Goal: Task Accomplishment & Management: Manage account settings

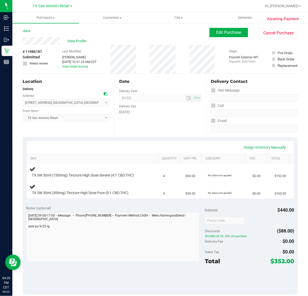
click at [167, 128] on div "Date Delivery Date [DATE] Now [DATE] 07:00 AM Now Delivery Day [DATE]" at bounding box center [160, 105] width 92 height 63
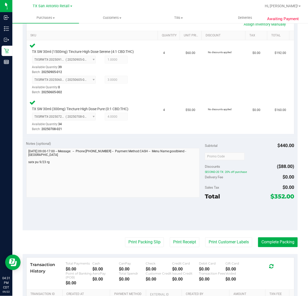
scroll to position [129, 0]
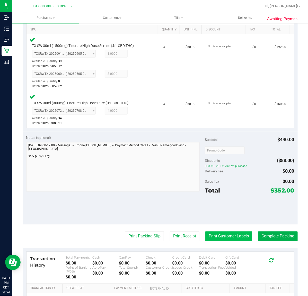
click at [223, 238] on button "Print Customer Labels" at bounding box center [229, 236] width 47 height 10
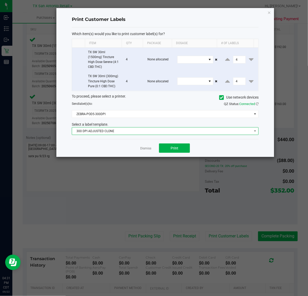
click at [155, 129] on span "300 DPI ADJUSTED CLONE" at bounding box center [162, 130] width 180 height 7
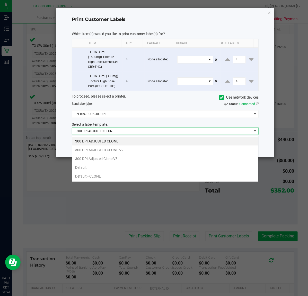
scroll to position [8, 187]
click at [140, 156] on li "300 DPI Adjusted Clone V3" at bounding box center [165, 158] width 187 height 9
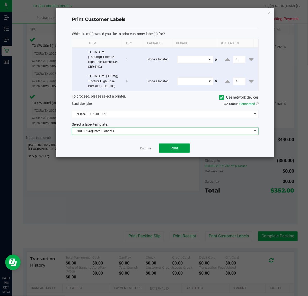
click at [161, 147] on button "Print" at bounding box center [174, 147] width 31 height 9
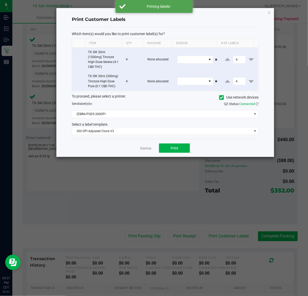
click at [150, 147] on link "Dismiss" at bounding box center [145, 148] width 11 height 4
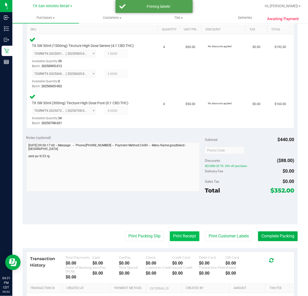
click at [189, 237] on button "Print Receipt" at bounding box center [185, 236] width 30 height 10
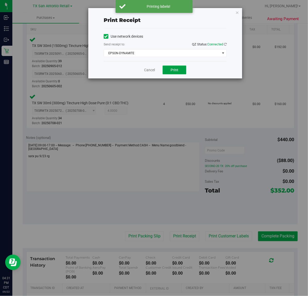
drag, startPoint x: 175, startPoint y: 71, endPoint x: 161, endPoint y: 73, distance: 13.6
click at [174, 71] on span "Print" at bounding box center [175, 70] width 8 height 4
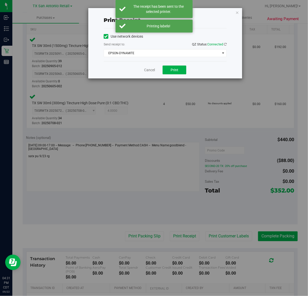
click at [154, 74] on div "Cancel Print" at bounding box center [165, 69] width 123 height 17
click at [153, 71] on link "Cancel" at bounding box center [149, 69] width 11 height 5
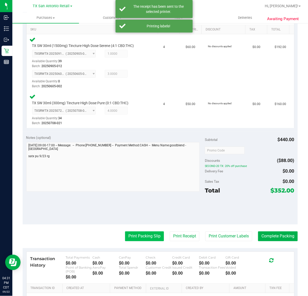
click at [133, 240] on button "Print Packing Slip" at bounding box center [144, 236] width 39 height 10
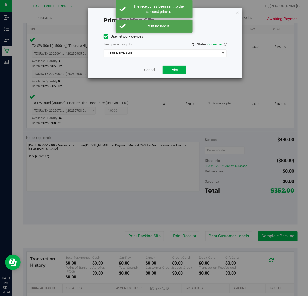
click at [186, 49] on div "Use network devices Send packing-slip to: QZ Status: Connected EPSON-DYNAMITE C…" at bounding box center [165, 44] width 123 height 24
click at [184, 66] on button "Print" at bounding box center [175, 69] width 24 height 9
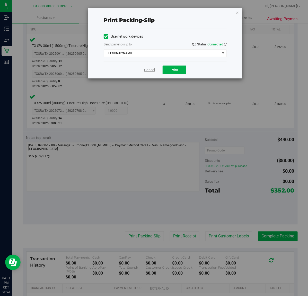
click at [152, 68] on link "Cancel" at bounding box center [149, 69] width 11 height 5
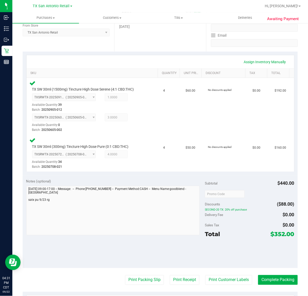
scroll to position [97, 0]
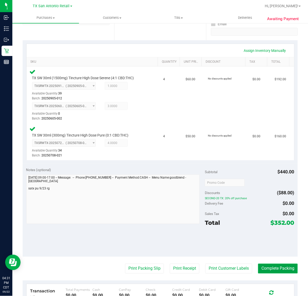
click at [273, 265] on button "Complete Packing" at bounding box center [278, 268] width 40 height 10
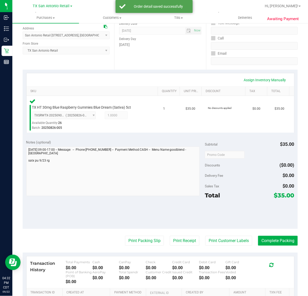
scroll to position [67, 0]
click at [215, 240] on button "Print Customer Labels" at bounding box center [229, 241] width 47 height 10
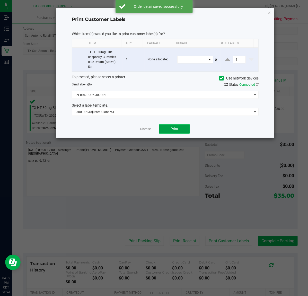
click at [175, 129] on span "Print" at bounding box center [175, 128] width 8 height 4
click at [144, 131] on app-cancel-button "Dismiss" at bounding box center [145, 128] width 11 height 5
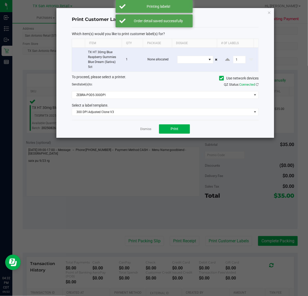
click at [192, 243] on ngb-modal-window "Print Customer Labels Which item(s) would you like to print customer label(s) f…" at bounding box center [156, 148] width 312 height 296
click at [148, 129] on link "Dismiss" at bounding box center [145, 129] width 11 height 4
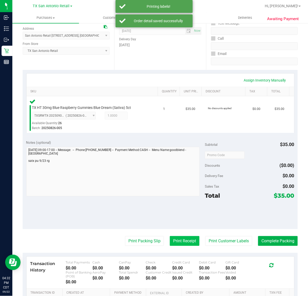
click at [184, 240] on button "Print Receipt" at bounding box center [185, 241] width 30 height 10
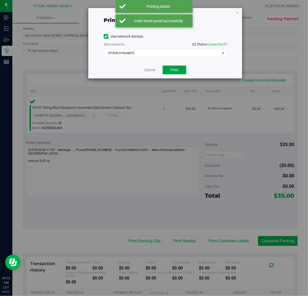
click at [181, 72] on button "Print" at bounding box center [175, 69] width 24 height 9
click at [145, 70] on link "Cancel" at bounding box center [147, 69] width 11 height 5
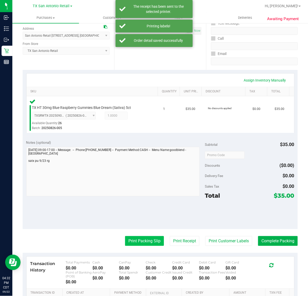
click at [140, 244] on button "Print Packing Slip" at bounding box center [144, 241] width 39 height 10
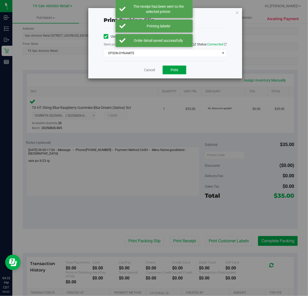
click at [181, 72] on button "Print" at bounding box center [175, 69] width 24 height 9
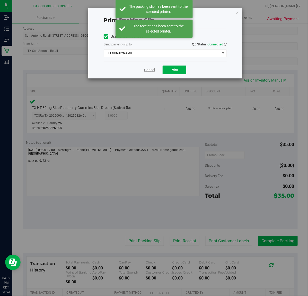
click at [146, 70] on link "Cancel" at bounding box center [149, 69] width 11 height 5
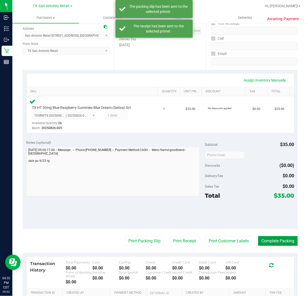
click at [268, 237] on button "Complete Packing" at bounding box center [278, 241] width 40 height 10
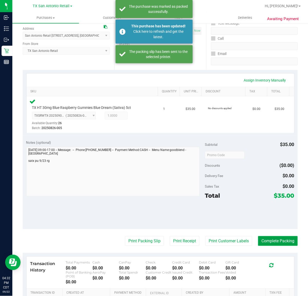
click at [288, 242] on button "Complete Packing" at bounding box center [278, 241] width 40 height 10
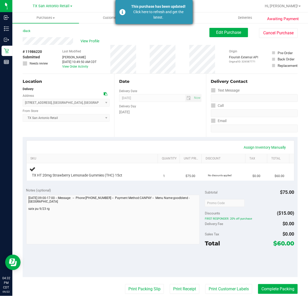
click at [176, 12] on div "Click here to refresh and get the latest." at bounding box center [159, 14] width 61 height 11
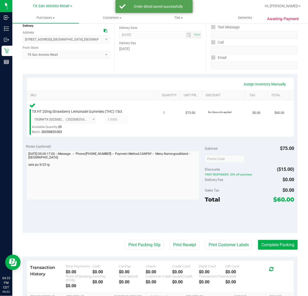
scroll to position [64, 0]
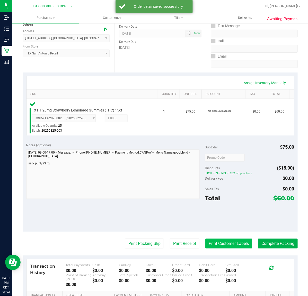
click at [213, 241] on button "Print Customer Labels" at bounding box center [229, 243] width 47 height 10
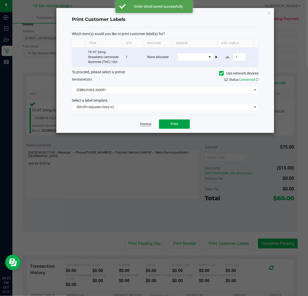
drag, startPoint x: 175, startPoint y: 124, endPoint x: 148, endPoint y: 123, distance: 27.1
click at [173, 124] on span "Print" at bounding box center [175, 124] width 8 height 4
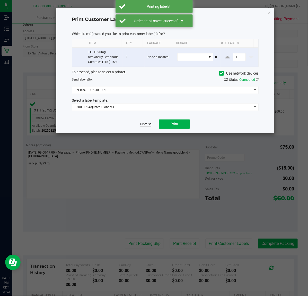
click at [147, 123] on link "Dismiss" at bounding box center [145, 124] width 11 height 4
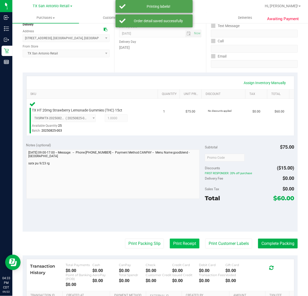
click at [174, 247] on purchase-details "Back Edit Purchase Cancel Purchase View Profile # 11986220 Submitted Needs revi…" at bounding box center [160, 159] width 275 height 392
click at [175, 243] on button "Print Receipt" at bounding box center [185, 243] width 30 height 10
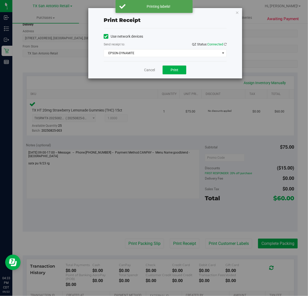
click at [198, 143] on div "Print receipt Use network devices Send receipt to: QZ Status: Connected EPSON-D…" at bounding box center [156, 148] width 312 height 296
click at [179, 69] on button "Print" at bounding box center [175, 69] width 24 height 9
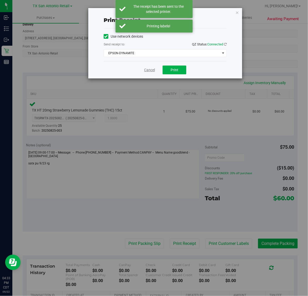
click at [149, 70] on link "Cancel" at bounding box center [149, 69] width 11 height 5
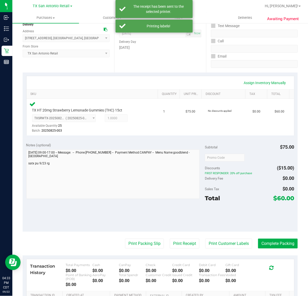
drag, startPoint x: 134, startPoint y: 245, endPoint x: 146, endPoint y: 210, distance: 36.5
click at [136, 237] on purchase-details "Back Edit Purchase Cancel Purchase View Profile # 11986220 Submitted Needs revi…" at bounding box center [160, 159] width 275 height 392
click at [139, 242] on button "Print Packing Slip" at bounding box center [144, 243] width 39 height 10
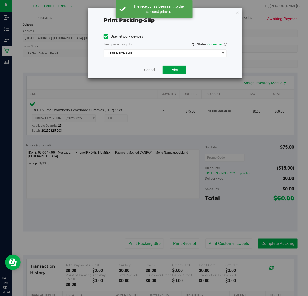
click at [178, 69] on span "Print" at bounding box center [175, 70] width 8 height 4
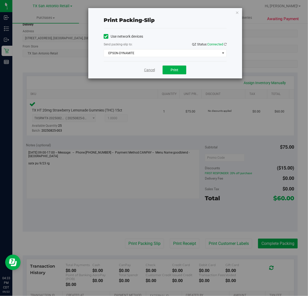
click at [144, 70] on link "Cancel" at bounding box center [149, 69] width 11 height 5
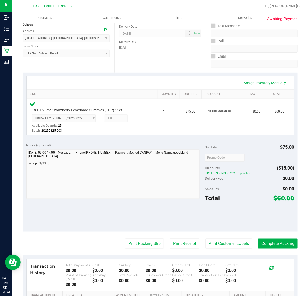
click at [266, 230] on div "Notes (optional) Subtotal $75.00 Discounts ($15.00) FIRST RESPONDER: 20% off pu…" at bounding box center [160, 185] width 275 height 93
click at [278, 244] on button "Complete Packing" at bounding box center [278, 243] width 40 height 10
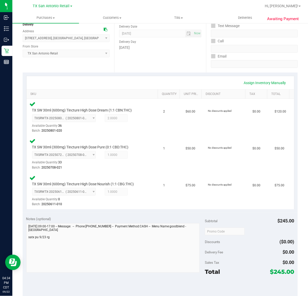
scroll to position [129, 0]
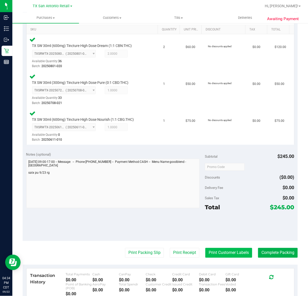
click at [212, 252] on button "Print Customer Labels" at bounding box center [229, 253] width 47 height 10
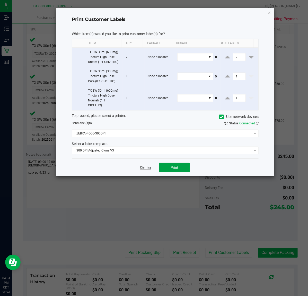
drag, startPoint x: 164, startPoint y: 167, endPoint x: 146, endPoint y: 168, distance: 18.8
click at [164, 167] on button "Print" at bounding box center [174, 167] width 31 height 9
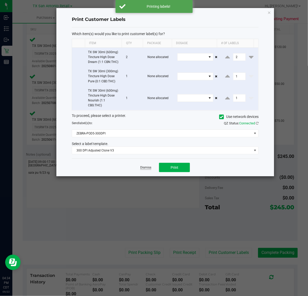
click at [146, 168] on link "Dismiss" at bounding box center [145, 167] width 11 height 4
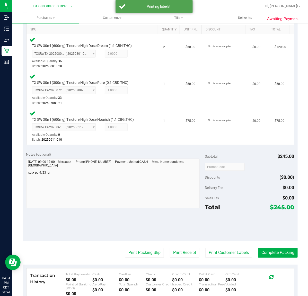
click at [174, 246] on purchase-details "Back Edit Purchase Cancel Purchase View Profile # 11986221 Submitted Needs revi…" at bounding box center [160, 132] width 275 height 466
click at [172, 249] on button "Print Receipt" at bounding box center [185, 253] width 30 height 10
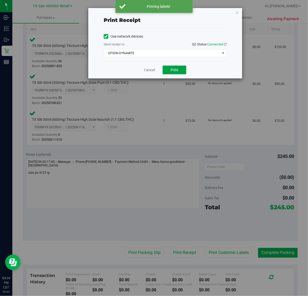
click at [174, 68] on span "Print" at bounding box center [175, 70] width 8 height 4
click at [153, 69] on link "Cancel" at bounding box center [147, 69] width 11 height 5
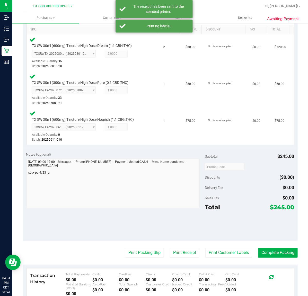
click at [148, 246] on purchase-details "Back Edit Purchase Cancel Purchase View Profile # 11986221 Submitted Needs revi…" at bounding box center [160, 132] width 275 height 466
click at [148, 248] on button "Print Packing Slip" at bounding box center [144, 253] width 39 height 10
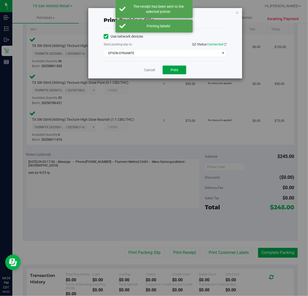
click at [179, 67] on button "Print" at bounding box center [175, 69] width 24 height 9
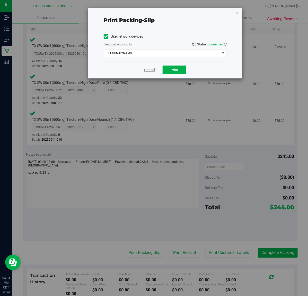
click at [146, 70] on link "Cancel" at bounding box center [149, 69] width 11 height 5
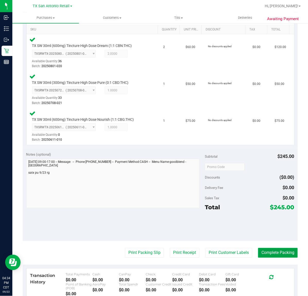
click at [278, 250] on button "Complete Packing" at bounding box center [278, 253] width 40 height 10
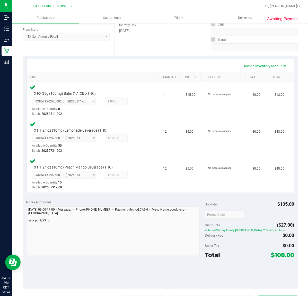
scroll to position [129, 0]
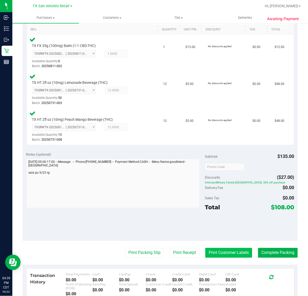
click at [222, 254] on button "Print Customer Labels" at bounding box center [229, 253] width 47 height 10
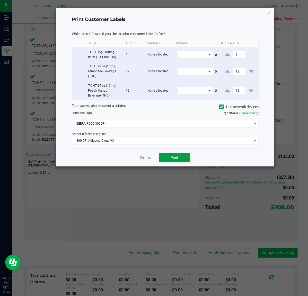
click at [186, 157] on button "Print" at bounding box center [174, 157] width 31 height 9
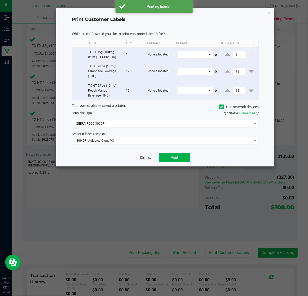
click at [149, 160] on link "Dismiss" at bounding box center [145, 157] width 11 height 4
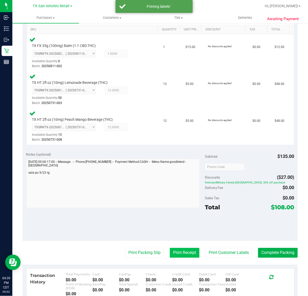
drag, startPoint x: 181, startPoint y: 243, endPoint x: 180, endPoint y: 248, distance: 5.3
click at [180, 247] on purchase-details "Back Edit Purchase Cancel Purchase View Profile # 11986352 Submitted Needs revi…" at bounding box center [160, 132] width 275 height 466
click at [180, 248] on button "Print Receipt" at bounding box center [185, 253] width 30 height 10
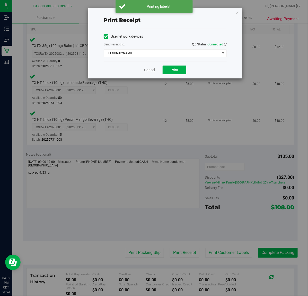
click at [195, 150] on div "Print receipt Use network devices Send receipt to: QZ Status: Connected EPSON-D…" at bounding box center [156, 148] width 312 height 296
click at [176, 69] on span "Print" at bounding box center [175, 70] width 8 height 4
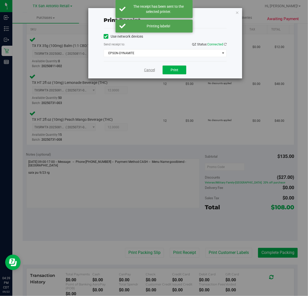
click at [152, 71] on link "Cancel" at bounding box center [149, 69] width 11 height 5
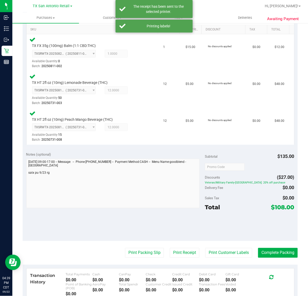
click at [134, 258] on purchase-details "Back Edit Purchase Cancel Purchase View Profile # 11986352 Submitted Needs revi…" at bounding box center [160, 132] width 275 height 466
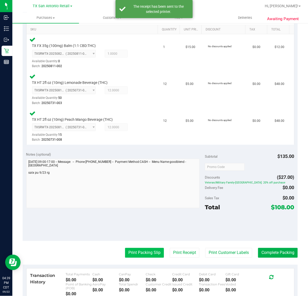
click at [137, 254] on button "Print Packing Slip" at bounding box center [144, 253] width 39 height 10
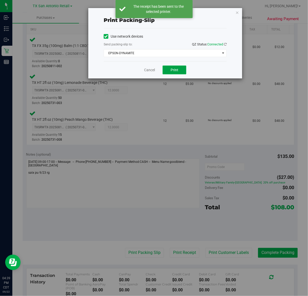
click at [180, 68] on button "Print" at bounding box center [175, 69] width 24 height 9
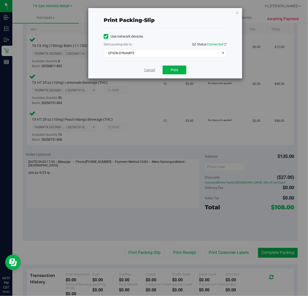
click at [148, 72] on link "Cancel" at bounding box center [149, 69] width 11 height 5
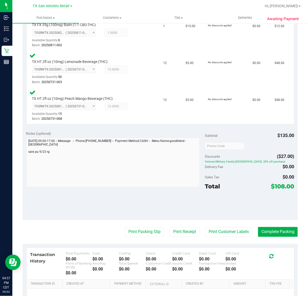
scroll to position [150, 0]
click at [264, 230] on button "Complete Packing" at bounding box center [278, 231] width 40 height 10
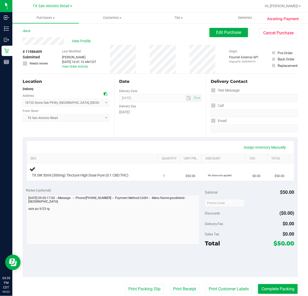
click at [170, 109] on div "Delivery Day" at bounding box center [160, 105] width 82 height 7
click at [173, 109] on div "Delivery Day" at bounding box center [160, 105] width 82 height 7
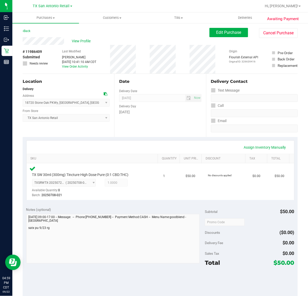
scroll to position [64, 0]
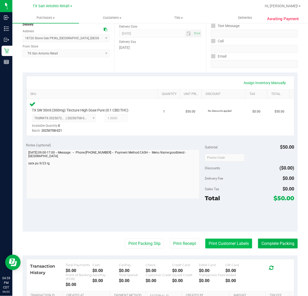
click at [235, 247] on button "Print Customer Labels" at bounding box center [229, 243] width 47 height 10
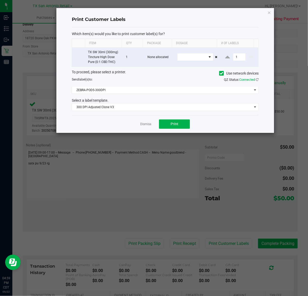
click at [176, 118] on div "Dismiss Print" at bounding box center [165, 124] width 187 height 18
click at [165, 123] on button "Print" at bounding box center [174, 123] width 31 height 9
click at [148, 126] on link "Dismiss" at bounding box center [145, 124] width 11 height 4
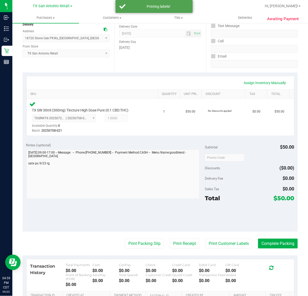
drag, startPoint x: 173, startPoint y: 240, endPoint x: 182, endPoint y: 140, distance: 99.8
click at [173, 238] on purchase-details "Back Edit Purchase Cancel Purchase View Profile # 11986409 Submitted Needs revi…" at bounding box center [160, 159] width 275 height 392
click at [183, 241] on button "Print Receipt" at bounding box center [185, 243] width 30 height 10
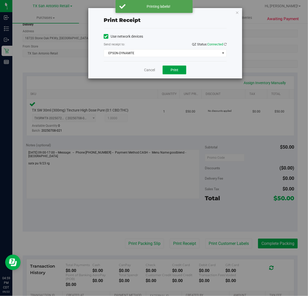
click at [178, 67] on button "Print" at bounding box center [175, 69] width 24 height 9
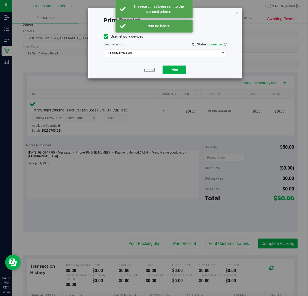
click at [154, 70] on link "Cancel" at bounding box center [149, 69] width 11 height 5
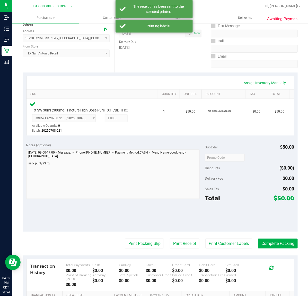
drag, startPoint x: 142, startPoint y: 241, endPoint x: 175, endPoint y: 155, distance: 92.3
click at [143, 236] on purchase-details "Back Edit Purchase Cancel Purchase View Profile # 11986409 Submitted Needs revi…" at bounding box center [160, 159] width 275 height 392
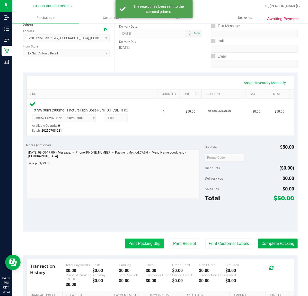
drag, startPoint x: 142, startPoint y: 246, endPoint x: 142, endPoint y: 242, distance: 3.9
click at [142, 242] on button "Print Packing Slip" at bounding box center [144, 243] width 39 height 10
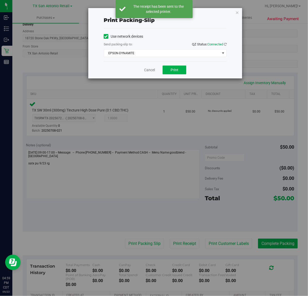
click at [180, 76] on div "Cancel Print" at bounding box center [165, 69] width 123 height 17
click at [182, 67] on button "Print" at bounding box center [175, 69] width 24 height 9
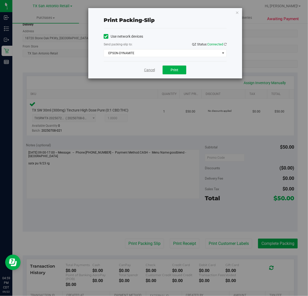
click at [148, 71] on link "Cancel" at bounding box center [149, 69] width 11 height 5
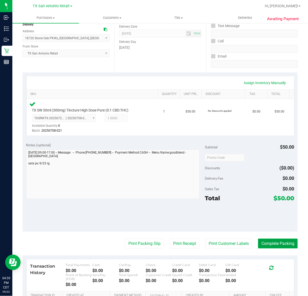
click at [275, 242] on button "Complete Packing" at bounding box center [278, 243] width 40 height 10
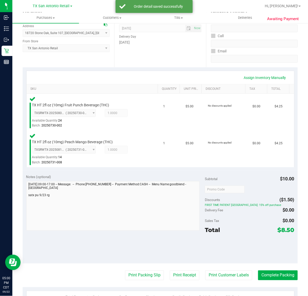
scroll to position [129, 0]
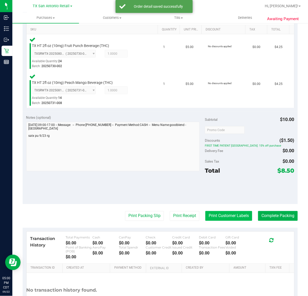
click at [223, 213] on button "Print Customer Labels" at bounding box center [229, 216] width 47 height 10
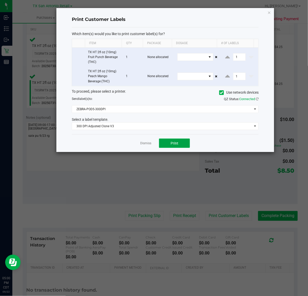
click at [160, 143] on button "Print" at bounding box center [174, 142] width 31 height 9
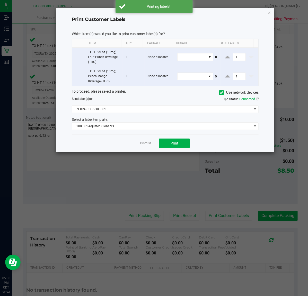
click at [151, 146] on app-cancel-button "Dismiss" at bounding box center [145, 142] width 11 height 5
drag, startPoint x: 150, startPoint y: 144, endPoint x: 182, endPoint y: 227, distance: 88.9
click at [150, 144] on link "Dismiss" at bounding box center [145, 143] width 11 height 4
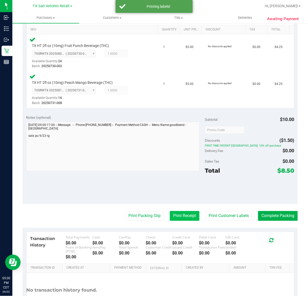
click at [184, 213] on button "Print Receipt" at bounding box center [185, 216] width 30 height 10
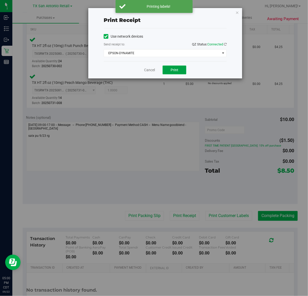
drag, startPoint x: 167, startPoint y: 67, endPoint x: 163, endPoint y: 68, distance: 3.9
click at [166, 67] on button "Print" at bounding box center [175, 69] width 24 height 9
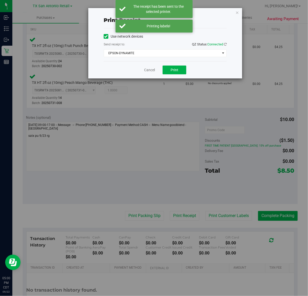
click at [155, 71] on div "Cancel Print" at bounding box center [165, 69] width 123 height 17
click at [148, 71] on link "Cancel" at bounding box center [149, 69] width 11 height 5
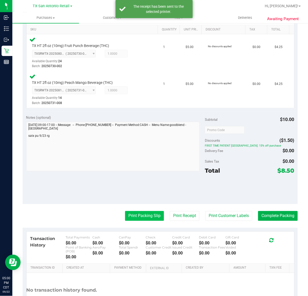
click at [142, 216] on button "Print Packing Slip" at bounding box center [144, 216] width 39 height 10
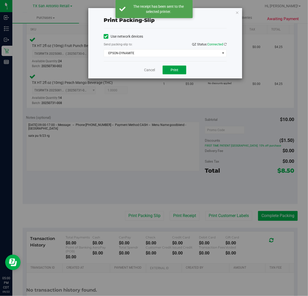
click at [180, 66] on button "Print" at bounding box center [175, 69] width 24 height 9
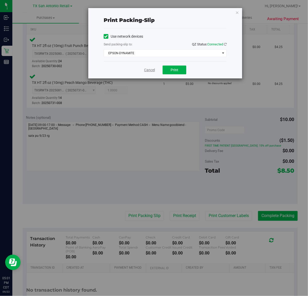
click at [149, 71] on link "Cancel" at bounding box center [149, 69] width 11 height 5
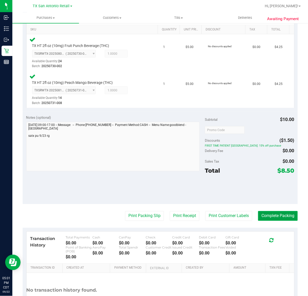
click at [277, 215] on button "Complete Packing" at bounding box center [278, 216] width 40 height 10
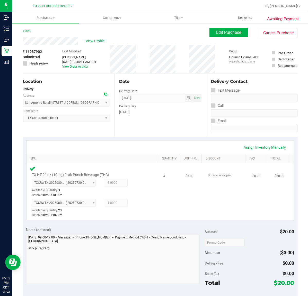
scroll to position [32, 0]
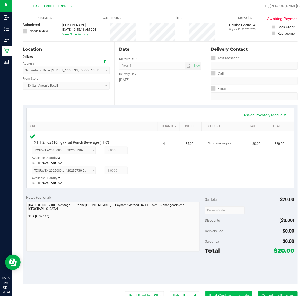
click at [218, 291] on button "Print Customer Labels" at bounding box center [229, 296] width 47 height 10
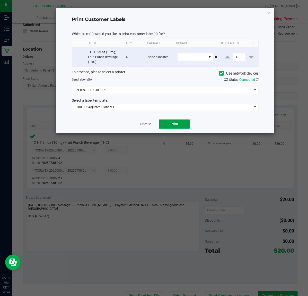
click at [170, 122] on button "Print" at bounding box center [174, 123] width 31 height 9
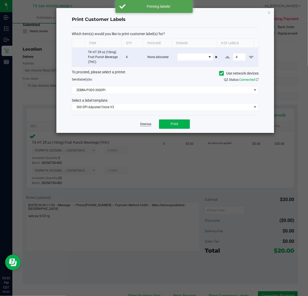
click at [142, 125] on link "Dismiss" at bounding box center [145, 124] width 11 height 4
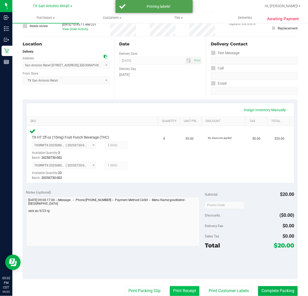
click at [176, 289] on button "Print Receipt" at bounding box center [185, 291] width 30 height 10
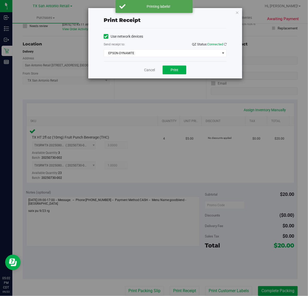
click at [170, 65] on div "Cancel Print" at bounding box center [165, 69] width 123 height 17
click at [171, 66] on button "Print" at bounding box center [175, 69] width 24 height 9
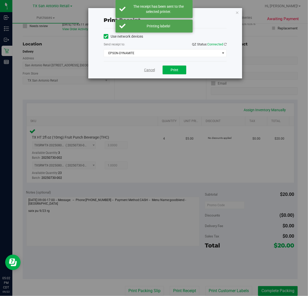
click at [155, 70] on link "Cancel" at bounding box center [149, 69] width 11 height 5
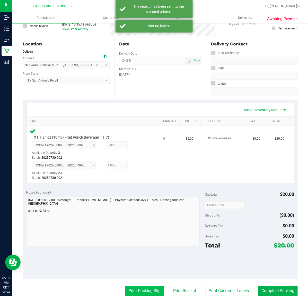
click at [133, 289] on button "Print Packing Slip" at bounding box center [144, 291] width 39 height 10
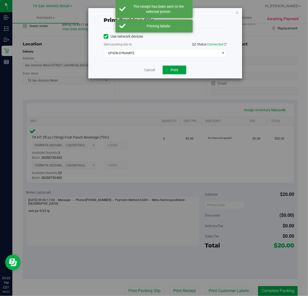
click at [167, 70] on button "Print" at bounding box center [175, 69] width 24 height 9
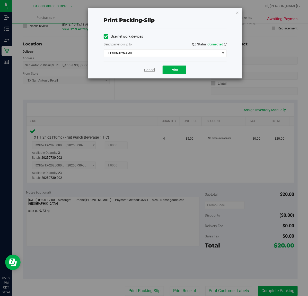
click at [146, 72] on link "Cancel" at bounding box center [149, 69] width 11 height 5
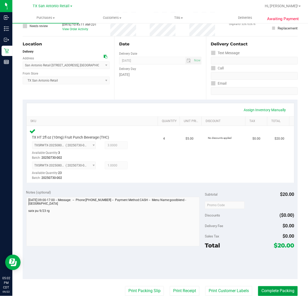
click at [280, 289] on button "Complete Packing" at bounding box center [278, 291] width 40 height 10
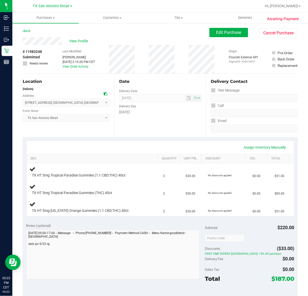
click at [181, 116] on div "Date Delivery Date [DATE] Now [DATE] 07:00 AM Now Delivery Day [DATE]" at bounding box center [160, 105] width 92 height 63
click at [182, 141] on div "Assign Inventory Manually" at bounding box center [161, 146] width 268 height 13
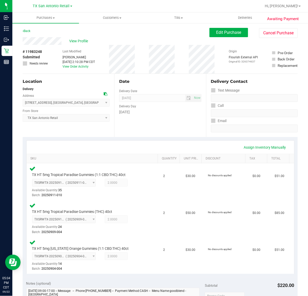
click at [172, 116] on div "Date Delivery Date 09/23/2025 Now 09/23/2025 07:00 AM Now Delivery Day Tuesday" at bounding box center [160, 105] width 92 height 63
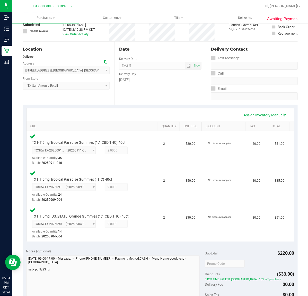
scroll to position [129, 0]
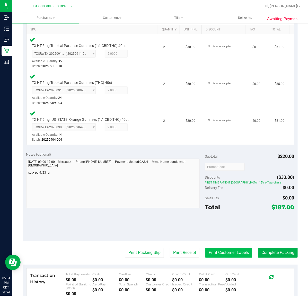
click at [237, 254] on button "Print Customer Labels" at bounding box center [229, 253] width 47 height 10
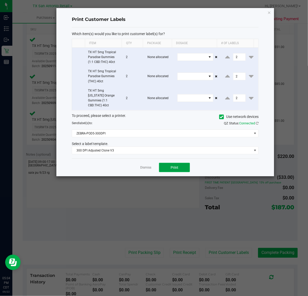
click at [174, 163] on button "Print" at bounding box center [174, 167] width 31 height 9
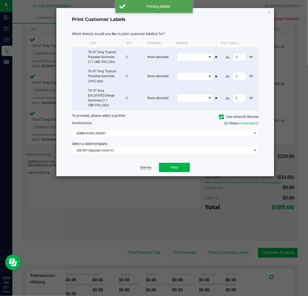
click at [150, 165] on link "Dismiss" at bounding box center [145, 167] width 11 height 4
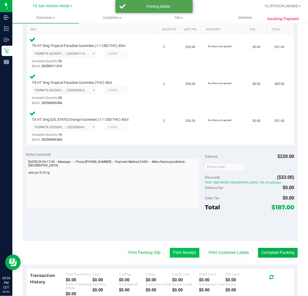
click at [171, 248] on button "Print Receipt" at bounding box center [185, 253] width 30 height 10
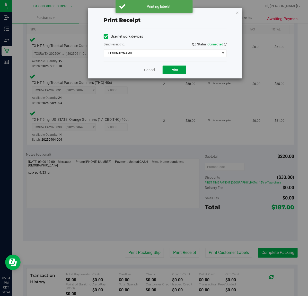
click at [168, 67] on button "Print" at bounding box center [175, 69] width 24 height 9
click at [152, 70] on link "Cancel" at bounding box center [147, 69] width 11 height 5
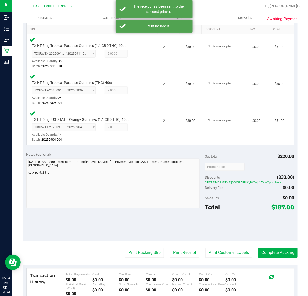
click at [141, 258] on purchase-details "Back Edit Purchase Cancel Purchase View Profile # 11983248 Submitted Needs revi…" at bounding box center [160, 132] width 275 height 466
click at [144, 250] on button "Print Packing Slip" at bounding box center [144, 253] width 39 height 10
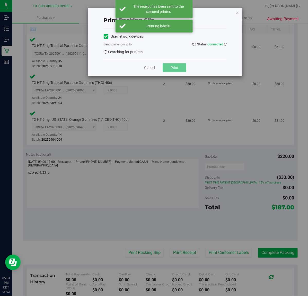
click at [169, 68] on button "Print" at bounding box center [175, 67] width 24 height 9
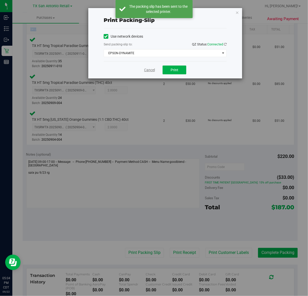
click at [147, 70] on link "Cancel" at bounding box center [149, 69] width 11 height 5
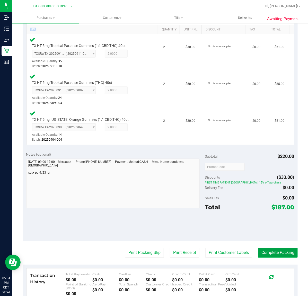
click at [278, 252] on button "Complete Packing" at bounding box center [278, 253] width 40 height 10
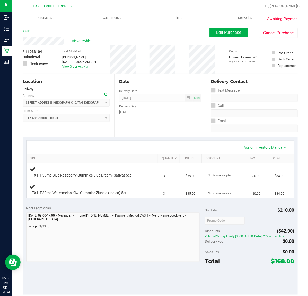
click at [186, 138] on div "Assign Inventory Manually SKU Quantity Unit Price Discount Tax Total TX HT 30mg…" at bounding box center [160, 169] width 275 height 65
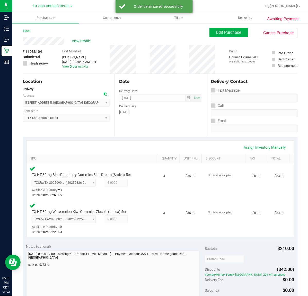
scroll to position [64, 0]
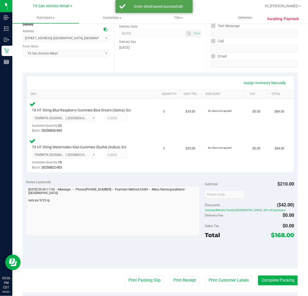
click at [224, 274] on purchase-details "Back Edit Purchase Cancel Purchase View Profile # 11988104 Submitted Needs revi…" at bounding box center [160, 177] width 275 height 429
click at [223, 275] on button "Print Customer Labels" at bounding box center [229, 280] width 47 height 10
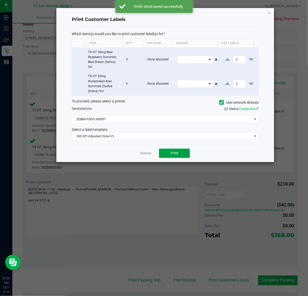
click at [160, 151] on button "Print" at bounding box center [174, 152] width 31 height 9
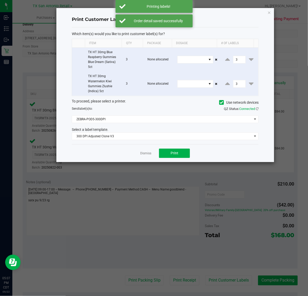
click at [146, 151] on app-cancel-button "Dismiss" at bounding box center [145, 152] width 11 height 5
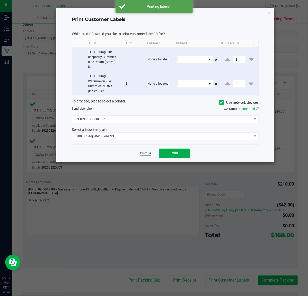
click at [146, 151] on link "Dismiss" at bounding box center [145, 153] width 11 height 4
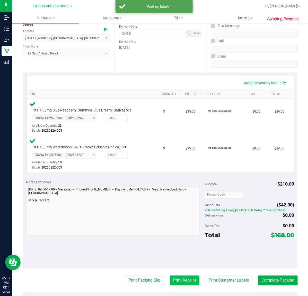
click at [175, 283] on button "Print Receipt" at bounding box center [185, 280] width 30 height 10
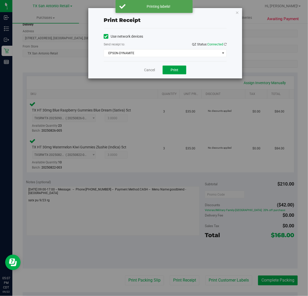
click at [167, 69] on button "Print" at bounding box center [175, 69] width 24 height 9
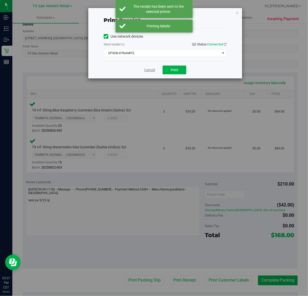
click at [142, 73] on div "Cancel Print" at bounding box center [165, 69] width 123 height 17
click at [146, 71] on link "Cancel" at bounding box center [149, 69] width 11 height 5
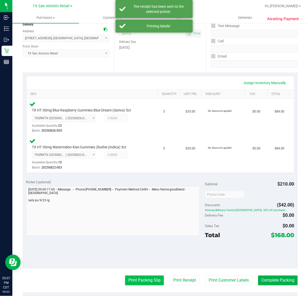
click at [139, 284] on button "Print Packing Slip" at bounding box center [144, 280] width 39 height 10
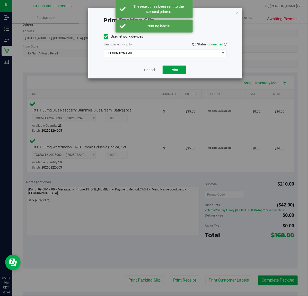
click at [179, 69] on button "Print" at bounding box center [175, 69] width 24 height 9
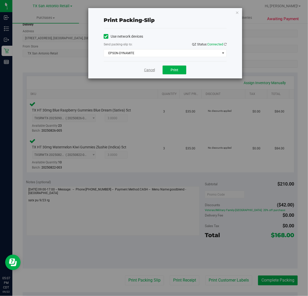
click at [146, 72] on link "Cancel" at bounding box center [149, 69] width 11 height 5
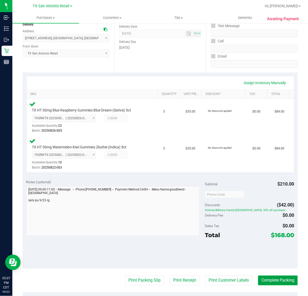
click at [266, 279] on button "Complete Packing" at bounding box center [278, 280] width 40 height 10
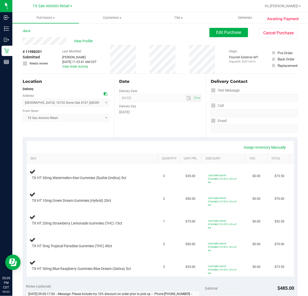
click at [167, 126] on div "Date Delivery Date 09/23/2025 Now 09/23/2025 07:00 AM Now Delivery Day Tuesday" at bounding box center [160, 105] width 92 height 63
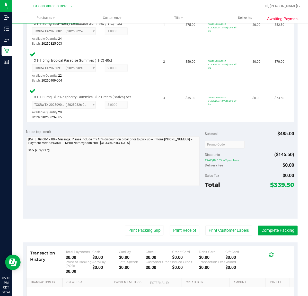
scroll to position [225, 0]
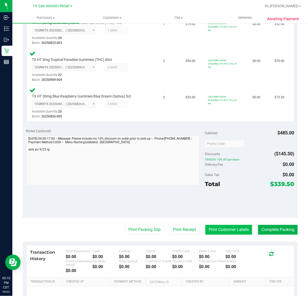
click at [227, 232] on button "Print Customer Labels" at bounding box center [229, 230] width 47 height 10
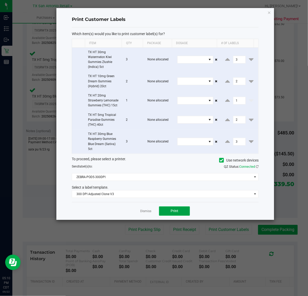
click at [164, 209] on button "Print" at bounding box center [174, 210] width 31 height 9
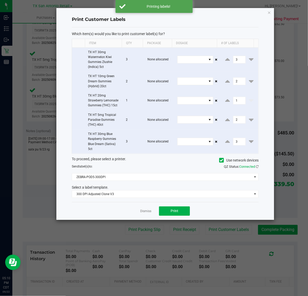
click at [149, 216] on div "Dismiss Print" at bounding box center [165, 211] width 187 height 18
click at [150, 215] on div "Dismiss Print" at bounding box center [165, 211] width 187 height 18
click at [150, 213] on link "Dismiss" at bounding box center [145, 211] width 11 height 4
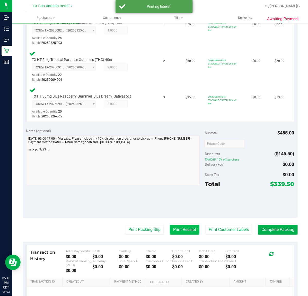
click at [184, 228] on button "Print Receipt" at bounding box center [185, 230] width 30 height 10
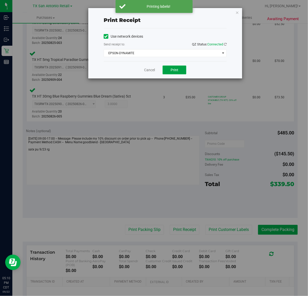
click at [176, 70] on span "Print" at bounding box center [175, 70] width 8 height 4
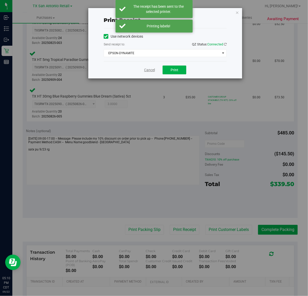
click at [154, 71] on link "Cancel" at bounding box center [149, 69] width 11 height 5
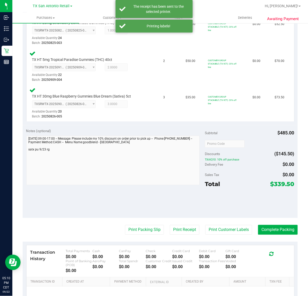
click at [145, 235] on purchase-details "Back Edit Purchase Cancel Purchase View Profile # 11988201 Submitted Needs revi…" at bounding box center [160, 71] width 275 height 539
click at [152, 225] on button "Print Packing Slip" at bounding box center [144, 230] width 39 height 10
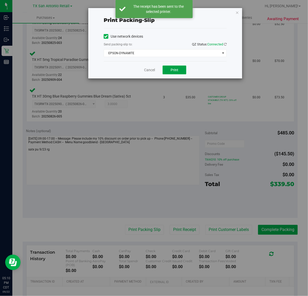
click at [178, 70] on span "Print" at bounding box center [175, 70] width 8 height 4
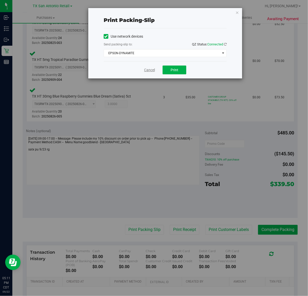
click at [146, 71] on link "Cancel" at bounding box center [149, 69] width 11 height 5
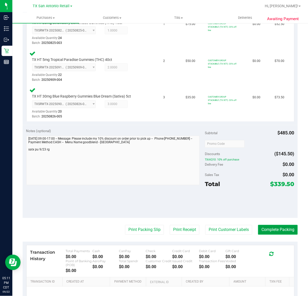
click at [276, 225] on button "Complete Packing" at bounding box center [278, 230] width 40 height 10
click at [278, 227] on button "Complete Packing" at bounding box center [278, 230] width 40 height 10
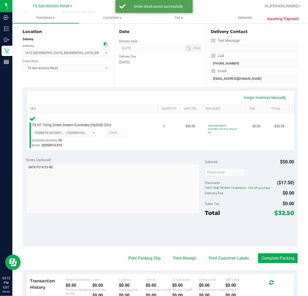
scroll to position [129, 0]
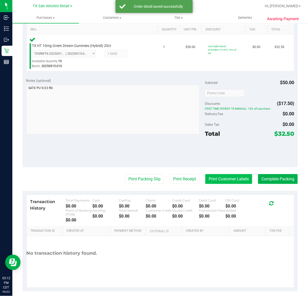
click at [219, 174] on button "Print Customer Labels" at bounding box center [229, 179] width 47 height 10
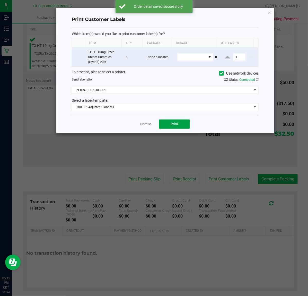
click at [168, 121] on button "Print" at bounding box center [174, 123] width 31 height 9
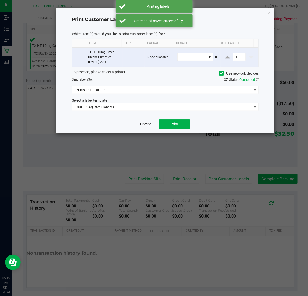
click at [146, 124] on link "Dismiss" at bounding box center [145, 124] width 11 height 4
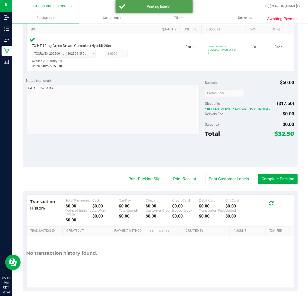
click at [166, 173] on purchase-details "Back Edit Purchase Cancel Purchase View Profile # 11988646 Submitted Needs revi…" at bounding box center [160, 95] width 275 height 392
drag, startPoint x: 167, startPoint y: 175, endPoint x: 170, endPoint y: 146, distance: 29.0
click at [167, 171] on purchase-details "Back Edit Purchase Cancel Purchase View Profile # 11988646 Submitted Needs revi…" at bounding box center [160, 95] width 275 height 392
drag, startPoint x: 184, startPoint y: 178, endPoint x: 180, endPoint y: 79, distance: 99.0
click at [185, 169] on purchase-details "Back Edit Purchase Cancel Purchase View Profile # 11988646 Submitted Needs revi…" at bounding box center [160, 95] width 275 height 392
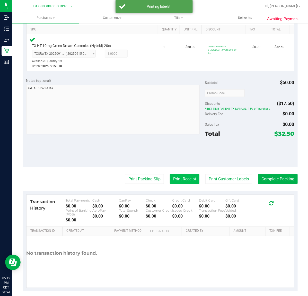
click at [178, 178] on button "Print Receipt" at bounding box center [185, 179] width 30 height 10
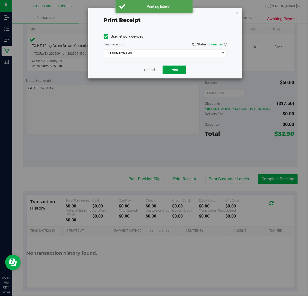
click at [166, 74] on button "Print" at bounding box center [175, 69] width 24 height 9
click at [149, 71] on link "Cancel" at bounding box center [149, 69] width 11 height 5
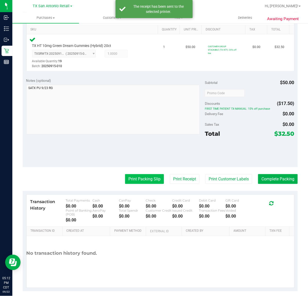
drag, startPoint x: 145, startPoint y: 180, endPoint x: 145, endPoint y: 177, distance: 3.1
click at [145, 177] on button "Print Packing Slip" at bounding box center [144, 179] width 39 height 10
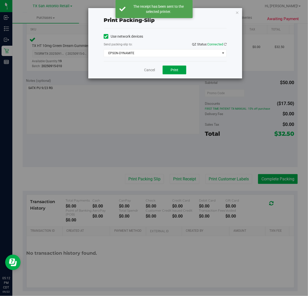
click at [176, 68] on span "Print" at bounding box center [175, 70] width 8 height 4
click at [148, 71] on link "Cancel" at bounding box center [149, 69] width 11 height 5
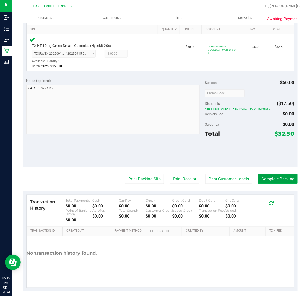
click at [267, 179] on button "Complete Packing" at bounding box center [278, 179] width 40 height 10
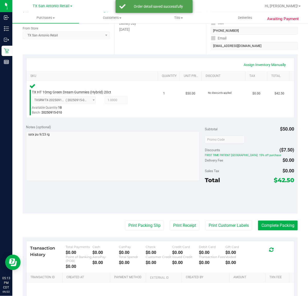
scroll to position [82, 0]
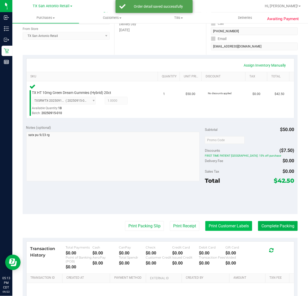
click at [224, 221] on button "Print Customer Labels" at bounding box center [229, 226] width 47 height 10
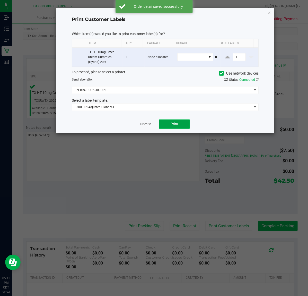
click at [178, 124] on span "Print" at bounding box center [175, 124] width 8 height 4
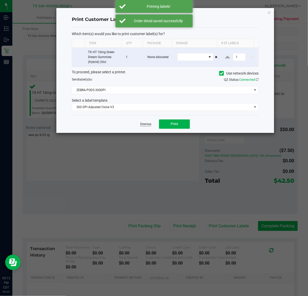
click at [142, 123] on link "Dismiss" at bounding box center [145, 124] width 11 height 4
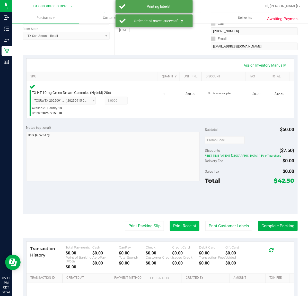
click at [191, 227] on button "Print Receipt" at bounding box center [185, 226] width 30 height 10
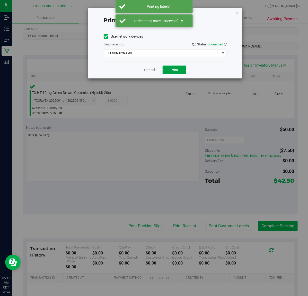
click at [178, 72] on span "Print" at bounding box center [175, 70] width 8 height 4
click at [151, 70] on link "Cancel" at bounding box center [147, 69] width 11 height 5
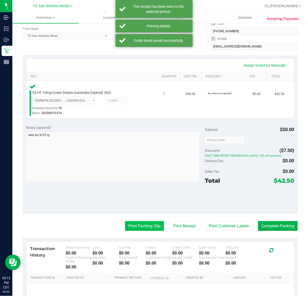
click at [149, 225] on button "Print Packing Slip" at bounding box center [144, 226] width 39 height 10
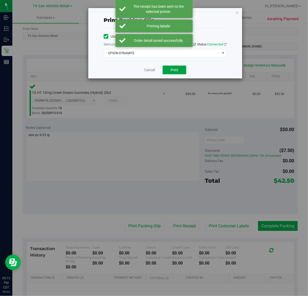
click at [172, 74] on button "Print" at bounding box center [175, 69] width 24 height 9
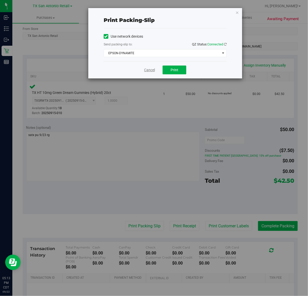
click at [147, 70] on link "Cancel" at bounding box center [149, 69] width 11 height 5
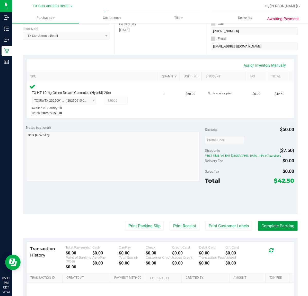
click at [266, 222] on button "Complete Packing" at bounding box center [278, 226] width 40 height 10
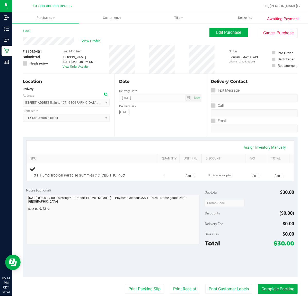
click at [178, 133] on div "Date Delivery Date [DATE] Now [DATE] 07:00 AM Now Delivery Day [DATE]" at bounding box center [160, 105] width 92 height 63
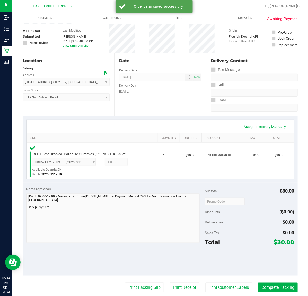
scroll to position [32, 0]
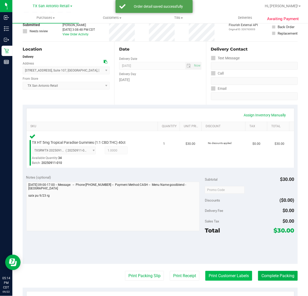
click at [223, 273] on button "Print Customer Labels" at bounding box center [229, 276] width 47 height 10
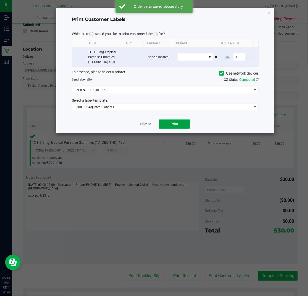
click at [176, 126] on span "Print" at bounding box center [175, 124] width 8 height 4
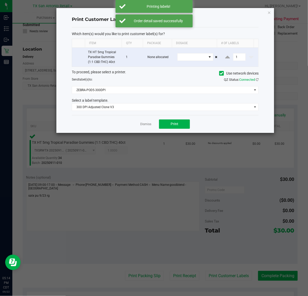
click at [138, 124] on div "Dismiss Print" at bounding box center [165, 124] width 187 height 18
click at [143, 123] on link "Dismiss" at bounding box center [145, 124] width 11 height 4
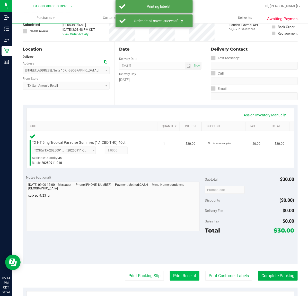
drag, startPoint x: 178, startPoint y: 274, endPoint x: 179, endPoint y: 271, distance: 2.8
click at [179, 271] on button "Print Receipt" at bounding box center [185, 276] width 30 height 10
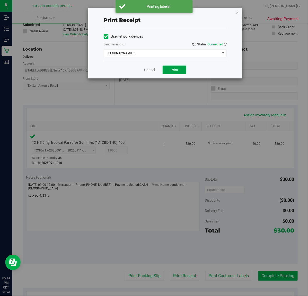
click at [176, 69] on span "Print" at bounding box center [175, 70] width 8 height 4
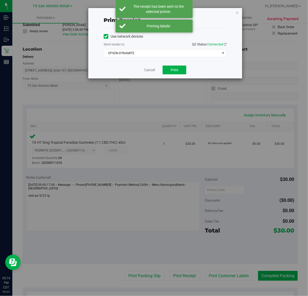
click at [155, 69] on div "Cancel Print" at bounding box center [165, 69] width 123 height 17
click at [154, 70] on link "Cancel" at bounding box center [149, 69] width 11 height 5
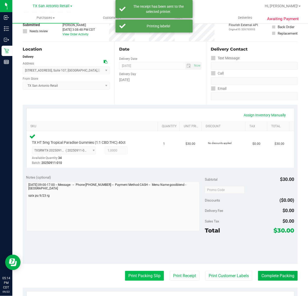
click at [139, 273] on button "Print Packing Slip" at bounding box center [144, 276] width 39 height 10
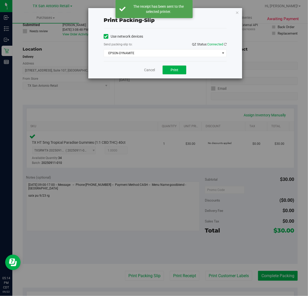
click at [183, 75] on div "Cancel Print" at bounding box center [165, 69] width 123 height 17
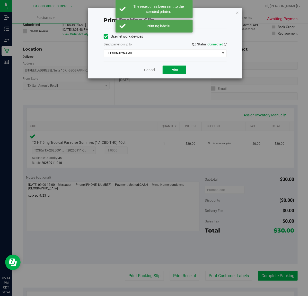
click at [183, 74] on button "Print" at bounding box center [175, 69] width 24 height 9
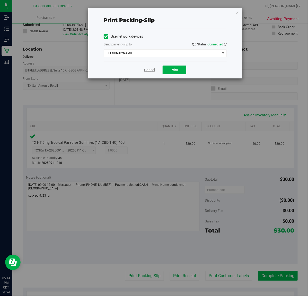
click at [150, 71] on link "Cancel" at bounding box center [149, 69] width 11 height 5
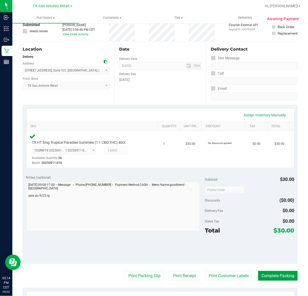
click at [262, 275] on button "Complete Packing" at bounding box center [278, 276] width 40 height 10
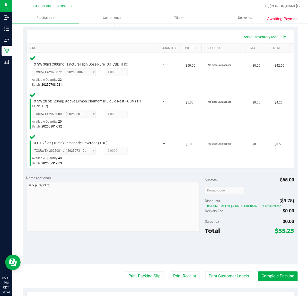
scroll to position [139, 0]
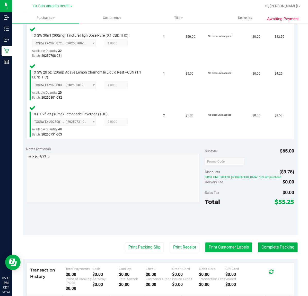
click at [234, 244] on button "Print Customer Labels" at bounding box center [229, 247] width 47 height 10
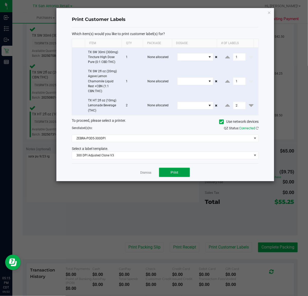
click at [174, 173] on span "Print" at bounding box center [175, 172] width 8 height 4
click at [145, 173] on link "Dismiss" at bounding box center [145, 172] width 11 height 4
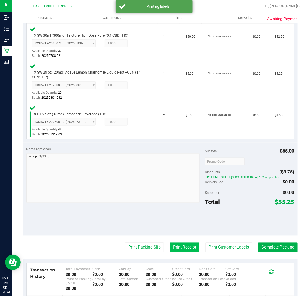
click at [182, 246] on button "Print Receipt" at bounding box center [185, 247] width 30 height 10
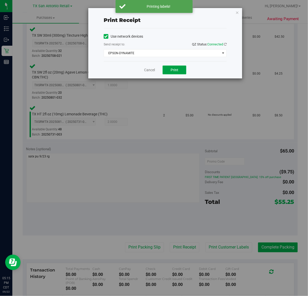
click at [182, 70] on button "Print" at bounding box center [175, 69] width 24 height 9
click at [143, 72] on link "Cancel" at bounding box center [147, 69] width 11 height 5
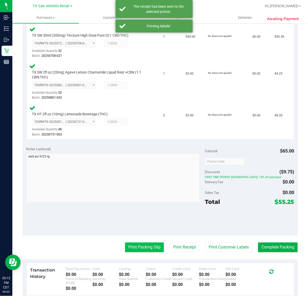
click at [147, 244] on button "Print Packing Slip" at bounding box center [144, 247] width 39 height 10
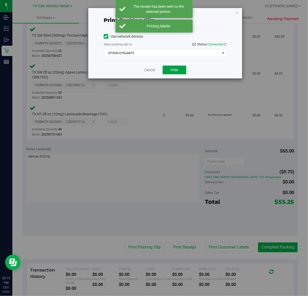
click at [175, 68] on span "Print" at bounding box center [175, 70] width 8 height 4
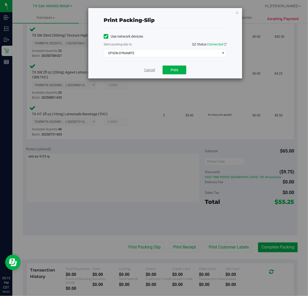
click at [144, 70] on link "Cancel" at bounding box center [149, 69] width 11 height 5
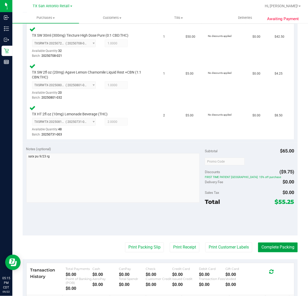
click at [272, 244] on button "Complete Packing" at bounding box center [278, 247] width 40 height 10
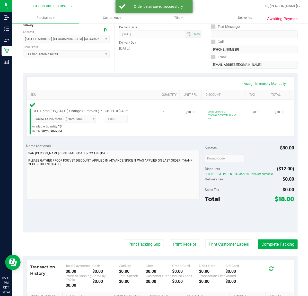
scroll to position [64, 0]
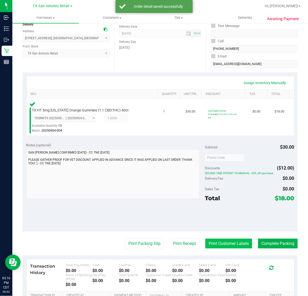
click at [214, 247] on button "Print Customer Labels" at bounding box center [229, 243] width 47 height 10
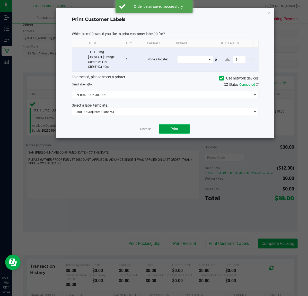
click at [170, 125] on button "Print" at bounding box center [174, 128] width 31 height 9
click at [135, 124] on div "Dismiss Print" at bounding box center [165, 129] width 187 height 18
click at [145, 127] on link "Dismiss" at bounding box center [145, 129] width 11 height 4
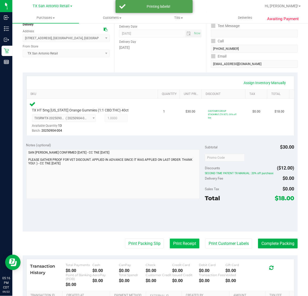
click at [184, 245] on button "Print Receipt" at bounding box center [185, 243] width 30 height 10
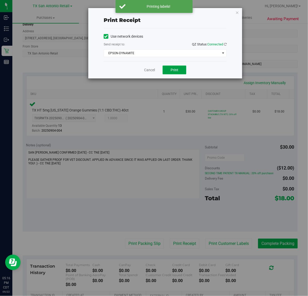
click at [164, 73] on button "Print" at bounding box center [175, 69] width 24 height 9
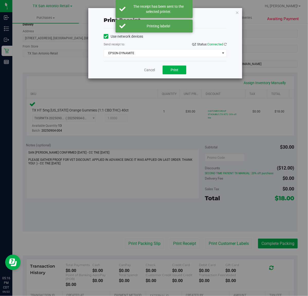
click at [142, 70] on div "Cancel Print" at bounding box center [165, 69] width 123 height 17
click at [147, 70] on link "Cancel" at bounding box center [149, 69] width 11 height 5
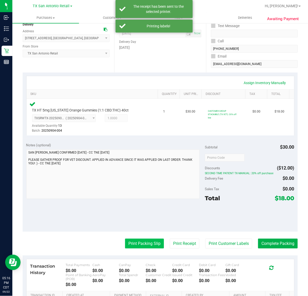
click at [142, 244] on button "Print Packing Slip" at bounding box center [144, 243] width 39 height 10
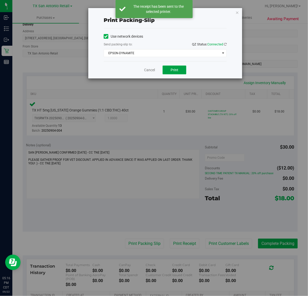
click at [173, 73] on button "Print" at bounding box center [175, 69] width 24 height 9
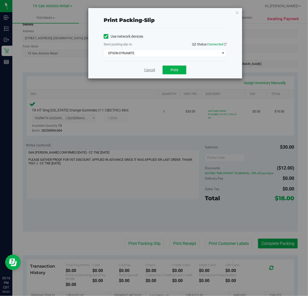
click at [151, 70] on link "Cancel" at bounding box center [149, 69] width 11 height 5
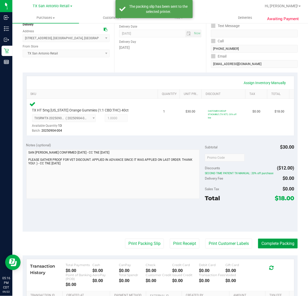
click at [281, 242] on button "Complete Packing" at bounding box center [278, 243] width 40 height 10
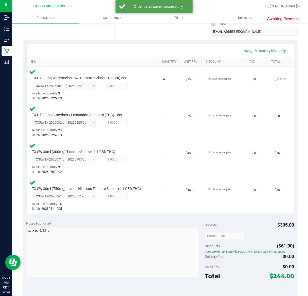
scroll to position [129, 0]
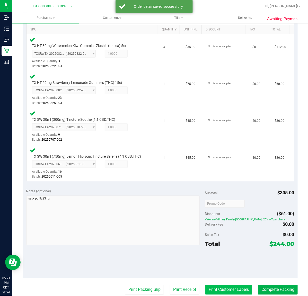
click at [216, 293] on button "Print Customer Labels" at bounding box center [229, 289] width 47 height 10
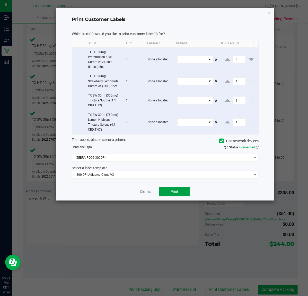
click at [163, 192] on button "Print" at bounding box center [174, 191] width 31 height 9
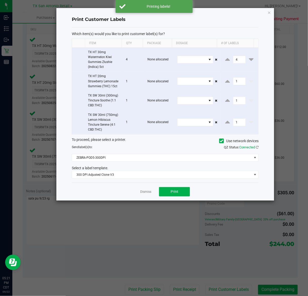
click at [146, 190] on app-cancel-button "Dismiss" at bounding box center [145, 191] width 11 height 5
drag, startPoint x: 146, startPoint y: 192, endPoint x: 175, endPoint y: 238, distance: 54.0
click at [146, 193] on link "Dismiss" at bounding box center [145, 191] width 11 height 4
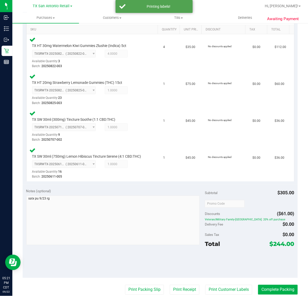
scroll to position [131, 0]
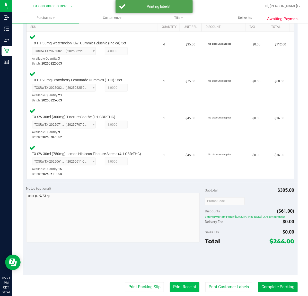
click at [174, 289] on button "Print Receipt" at bounding box center [185, 287] width 30 height 10
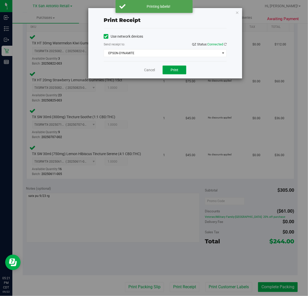
click at [170, 72] on button "Print" at bounding box center [175, 69] width 24 height 9
click at [149, 71] on link "Cancel" at bounding box center [147, 69] width 11 height 5
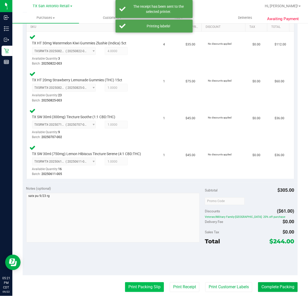
click at [134, 287] on button "Print Packing Slip" at bounding box center [144, 287] width 39 height 10
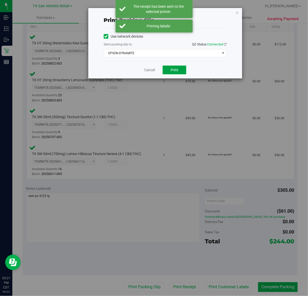
click at [178, 71] on span "Print" at bounding box center [175, 70] width 8 height 4
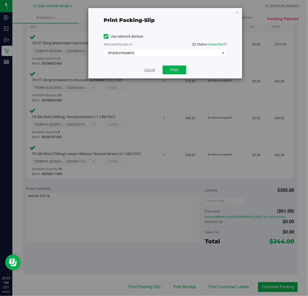
click at [148, 71] on link "Cancel" at bounding box center [149, 69] width 11 height 5
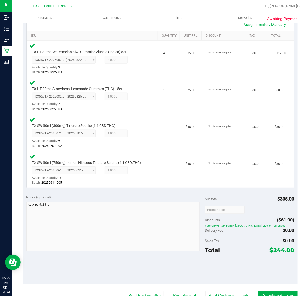
scroll to position [129, 0]
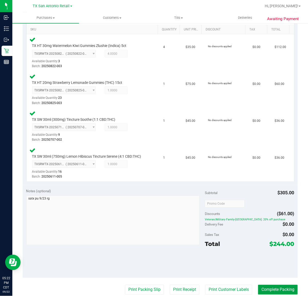
click at [274, 291] on button "Complete Packing" at bounding box center [278, 289] width 40 height 10
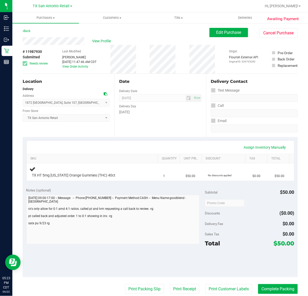
click at [193, 134] on div "Date Delivery Date [DATE] Now [DATE] 07:00 AM Now Delivery Day [DATE]" at bounding box center [160, 105] width 92 height 63
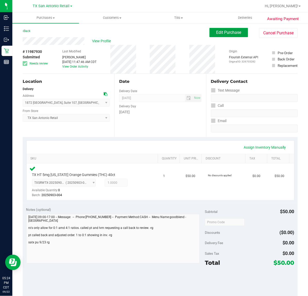
click at [231, 32] on span "Edit Purchase" at bounding box center [229, 32] width 25 height 5
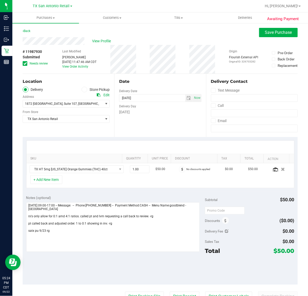
click at [26, 63] on icon at bounding box center [24, 63] width 3 height 0
click at [0, 0] on input "Needs review" at bounding box center [0, 0] width 0 height 0
click at [276, 34] on span "Save Purchase" at bounding box center [278, 32] width 27 height 5
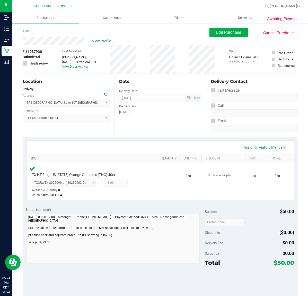
click at [121, 192] on div "Batch: 20250903-004" at bounding box center [89, 194] width 115 height 5
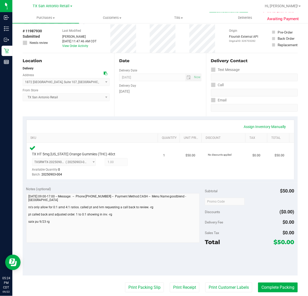
scroll to position [32, 0]
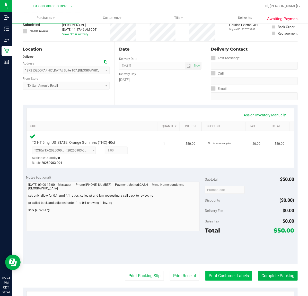
click at [213, 275] on button "Print Customer Labels" at bounding box center [229, 276] width 47 height 10
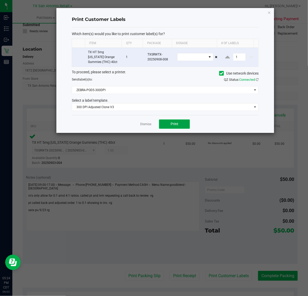
click at [183, 126] on button "Print" at bounding box center [174, 123] width 31 height 9
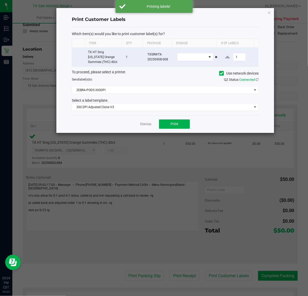
click at [139, 123] on div "Dismiss Print" at bounding box center [165, 124] width 187 height 18
click at [145, 123] on link "Dismiss" at bounding box center [145, 124] width 11 height 4
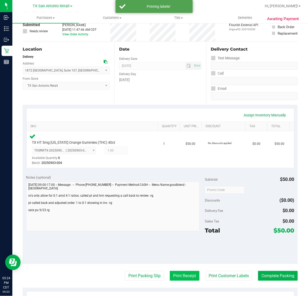
click at [170, 275] on button "Print Receipt" at bounding box center [185, 276] width 30 height 10
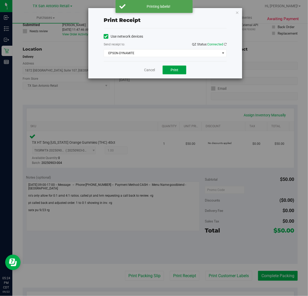
click at [173, 67] on button "Print" at bounding box center [175, 69] width 24 height 9
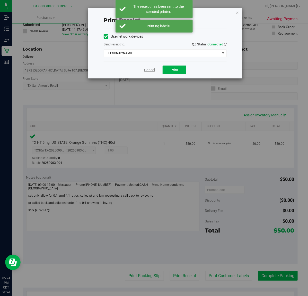
click at [147, 71] on link "Cancel" at bounding box center [149, 69] width 11 height 5
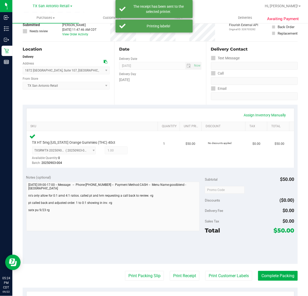
click at [138, 266] on purchase-details "Back Edit Purchase Cancel Purchase View Profile # 11987930 Submitted Needs revi…" at bounding box center [160, 192] width 275 height 392
click at [136, 271] on button "Print Packing Slip" at bounding box center [144, 276] width 39 height 10
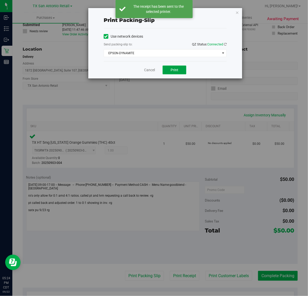
click at [178, 74] on button "Print" at bounding box center [175, 69] width 24 height 9
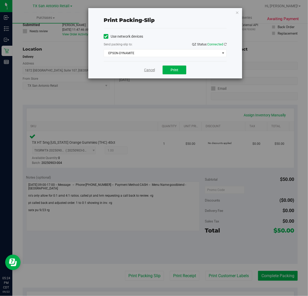
click at [154, 73] on link "Cancel" at bounding box center [149, 69] width 11 height 5
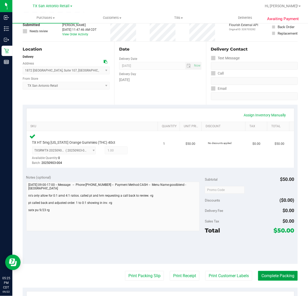
click at [271, 275] on button "Complete Packing" at bounding box center [278, 276] width 40 height 10
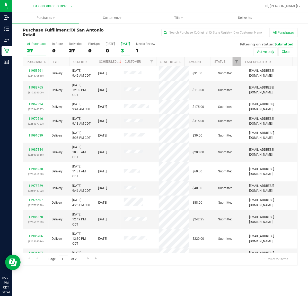
click at [122, 45] on div "[DATE]" at bounding box center [125, 44] width 9 height 4
click at [0, 0] on input "[DATE] 3" at bounding box center [0, 0] width 0 height 0
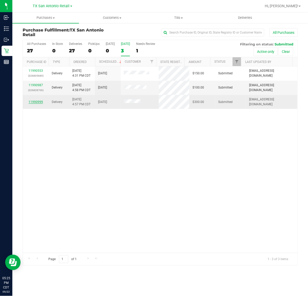
click at [39, 100] on link "11990999" at bounding box center [36, 102] width 14 height 4
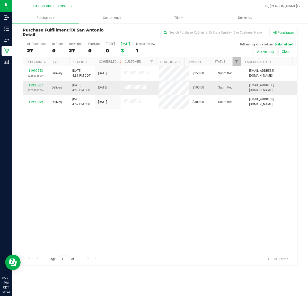
click at [38, 85] on link "11990987" at bounding box center [36, 85] width 14 height 4
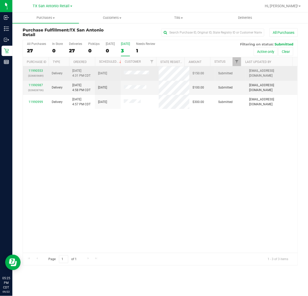
click at [39, 73] on div "11990553 (326805689)" at bounding box center [36, 73] width 20 height 10
click at [39, 72] on link "11990553" at bounding box center [36, 71] width 14 height 4
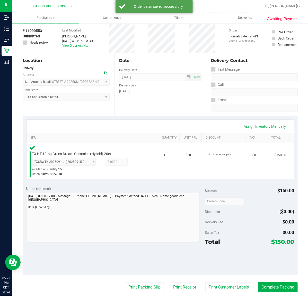
scroll to position [32, 0]
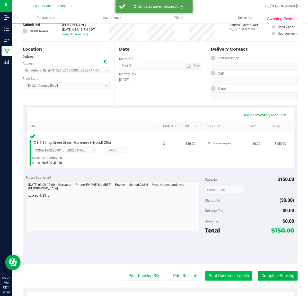
click at [212, 275] on button "Print Customer Labels" at bounding box center [229, 276] width 47 height 10
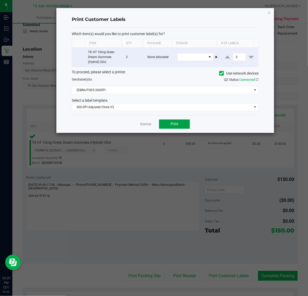
click at [167, 129] on button "Print" at bounding box center [174, 123] width 31 height 9
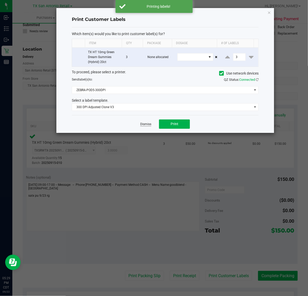
click at [142, 123] on link "Dismiss" at bounding box center [145, 124] width 11 height 4
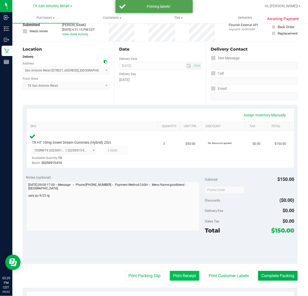
click at [171, 273] on button "Print Receipt" at bounding box center [185, 276] width 30 height 10
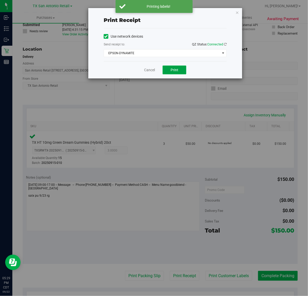
click at [169, 70] on button "Print" at bounding box center [175, 69] width 24 height 9
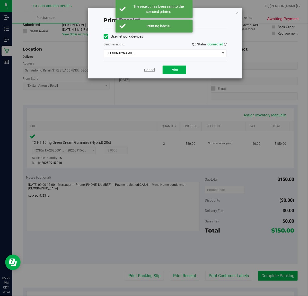
click at [149, 70] on link "Cancel" at bounding box center [149, 69] width 11 height 5
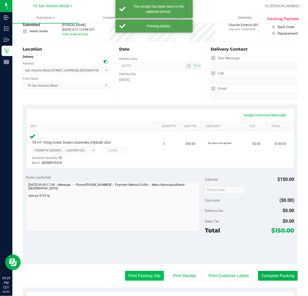
click at [151, 275] on button "Print Packing Slip" at bounding box center [144, 276] width 39 height 10
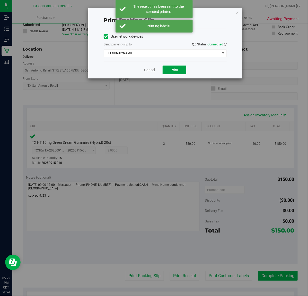
click at [182, 72] on button "Print" at bounding box center [175, 69] width 24 height 9
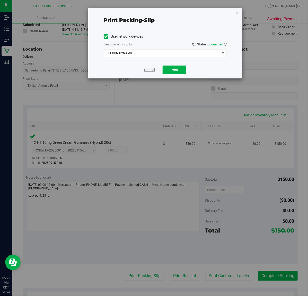
click at [153, 69] on link "Cancel" at bounding box center [149, 69] width 11 height 5
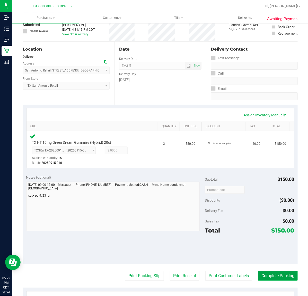
click at [273, 275] on button "Complete Packing" at bounding box center [278, 276] width 40 height 10
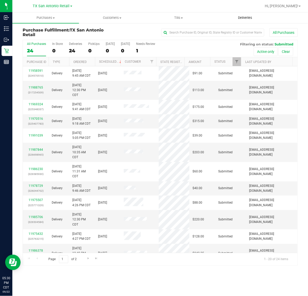
click at [245, 18] on span "Deliveries" at bounding box center [245, 17] width 28 height 5
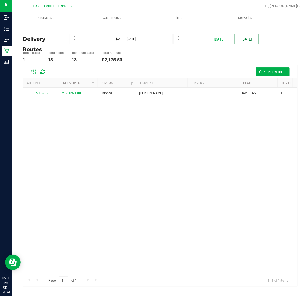
click at [242, 39] on button "Tomorrow" at bounding box center [247, 39] width 24 height 10
type input "Sep 23, 2025 - Sep 23, 2025"
type input "2025-09-23"
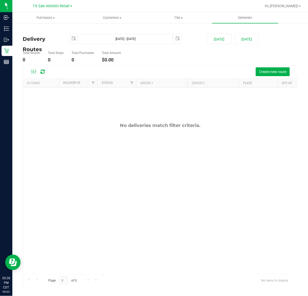
click at [257, 66] on div "Create new route" at bounding box center [160, 71] width 275 height 13
click at [258, 67] on button "Create new route" at bounding box center [273, 71] width 34 height 9
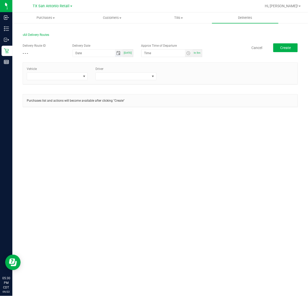
click at [121, 53] on span "Toggle calendar" at bounding box center [118, 53] width 4 height 4
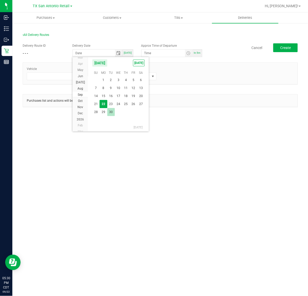
click at [111, 108] on span "30" at bounding box center [110, 112] width 7 height 8
type input "09/30/2025"
type input "12:00 AM"
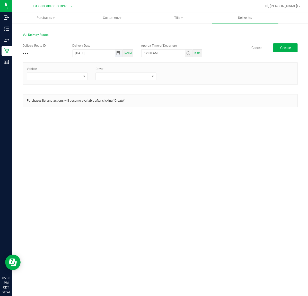
click at [120, 55] on span "Toggle calendar" at bounding box center [118, 53] width 4 height 4
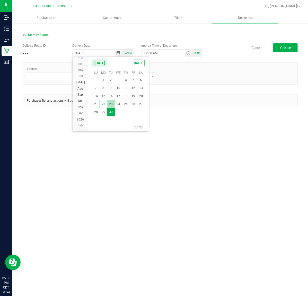
click at [111, 101] on span "23" at bounding box center [110, 104] width 7 height 8
type input "[DATE]"
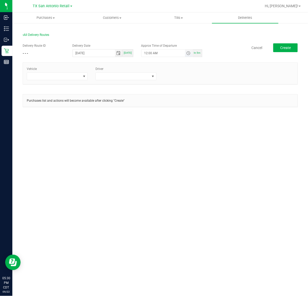
click at [187, 53] on span "Toggle time list" at bounding box center [189, 53] width 4 height 4
click at [174, 154] on button "Set" at bounding box center [179, 153] width 19 height 11
type input "5:00 AM"
click at [84, 74] on span at bounding box center [84, 76] width 6 height 7
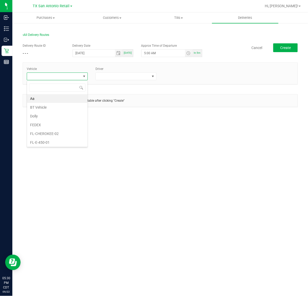
scroll to position [8, 61]
type input "tx"
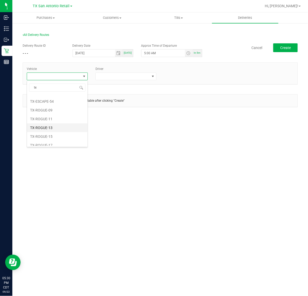
scroll to position [64, 0]
click at [57, 123] on li "TX-TRANSIT-05" at bounding box center [57, 121] width 61 height 9
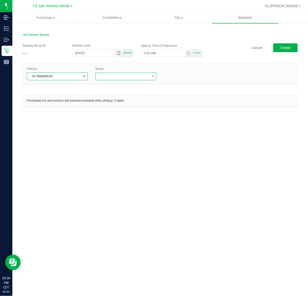
click at [111, 77] on span at bounding box center [123, 76] width 54 height 7
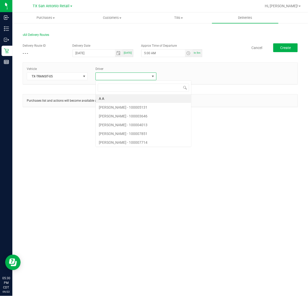
scroll to position [8, 61]
type input "david"
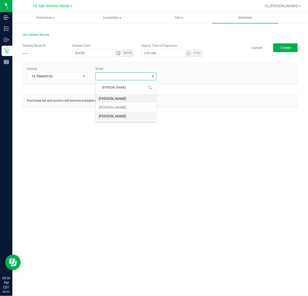
click at [112, 116] on li "David Kurimski" at bounding box center [126, 116] width 61 height 9
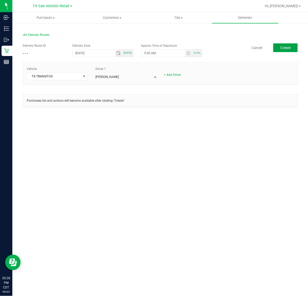
click at [297, 48] on button "Create" at bounding box center [286, 47] width 24 height 9
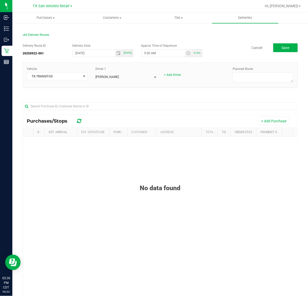
click at [262, 84] on div "Vehicle TX-TRANSIT-05 Driver 1 David Kurimski + Add Driver Planned Route" at bounding box center [160, 75] width 275 height 25
click at [264, 77] on textarea at bounding box center [263, 77] width 61 height 10
type textarea "San Antonio Retail"
click at [264, 121] on button "+ Add Purchase" at bounding box center [274, 120] width 32 height 9
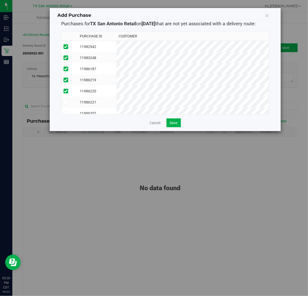
click at [206, 95] on tbody "11982942 11983248 11986187 11986219" at bounding box center [166, 163] width 208 height 244
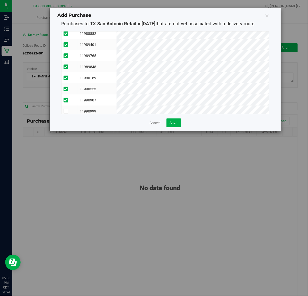
scroll to position [175, 0]
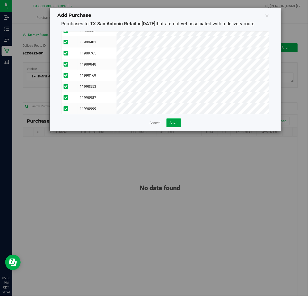
click at [173, 123] on span "Save" at bounding box center [174, 123] width 8 height 4
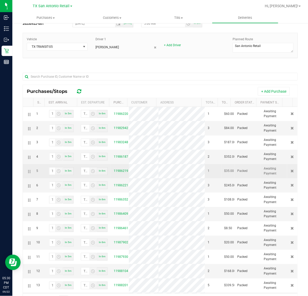
scroll to position [0, 0]
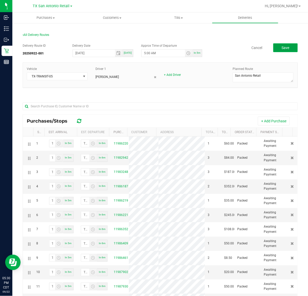
click at [275, 47] on button "Save" at bounding box center [286, 47] width 24 height 9
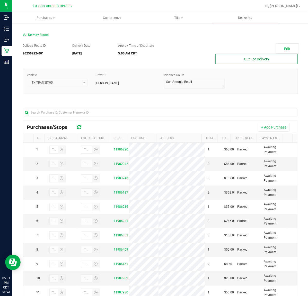
click at [245, 57] on button "Out For Delivery" at bounding box center [257, 59] width 82 height 10
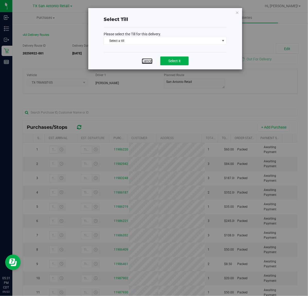
click at [149, 59] on link "Cancel" at bounding box center [147, 60] width 11 height 5
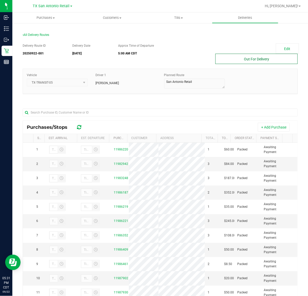
click at [231, 55] on button "Out For Delivery" at bounding box center [257, 59] width 82 height 10
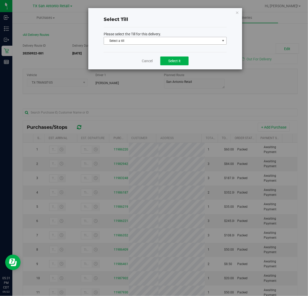
click at [211, 44] on span "Select a till" at bounding box center [162, 40] width 116 height 7
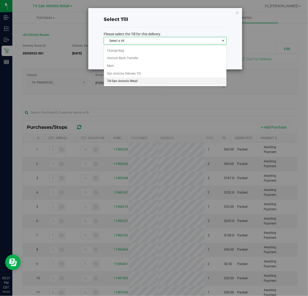
click at [179, 81] on li "Till-San Antonio Retail" at bounding box center [165, 81] width 123 height 8
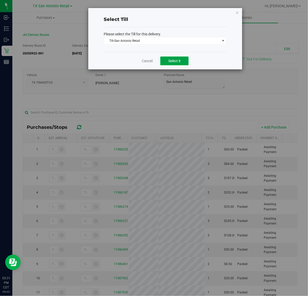
click at [175, 61] on span "Select it" at bounding box center [174, 61] width 12 height 4
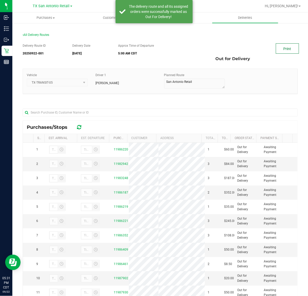
click at [285, 44] on link "Print" at bounding box center [287, 48] width 23 height 10
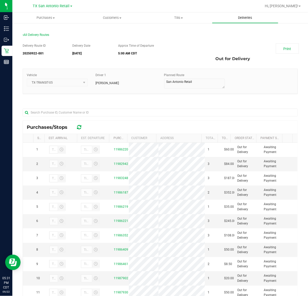
click at [253, 17] on span "Deliveries" at bounding box center [245, 17] width 28 height 5
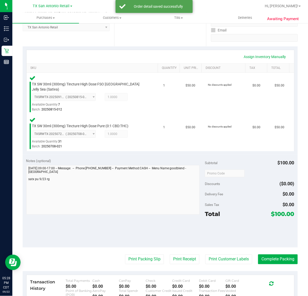
scroll to position [98, 0]
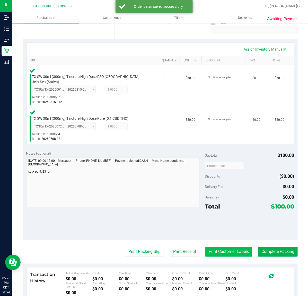
click at [217, 247] on button "Print Customer Labels" at bounding box center [229, 252] width 47 height 10
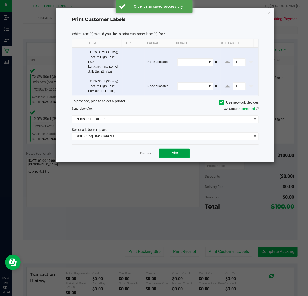
click at [174, 151] on span "Print" at bounding box center [175, 153] width 8 height 4
click at [146, 151] on link "Dismiss" at bounding box center [145, 153] width 11 height 4
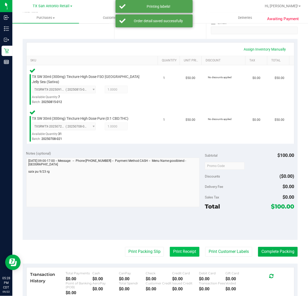
click at [176, 247] on button "Print Receipt" at bounding box center [185, 252] width 30 height 10
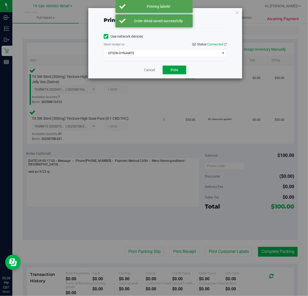
click at [180, 72] on button "Print" at bounding box center [175, 69] width 24 height 9
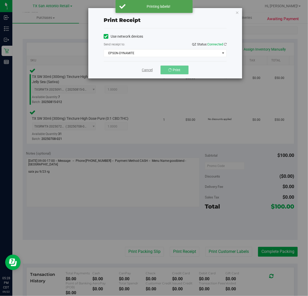
click at [144, 70] on link "Cancel" at bounding box center [147, 69] width 11 height 5
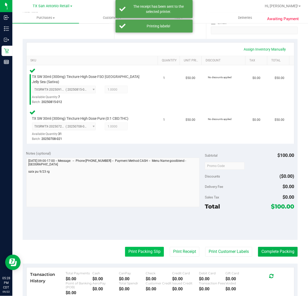
click at [131, 247] on button "Print Packing Slip" at bounding box center [144, 252] width 39 height 10
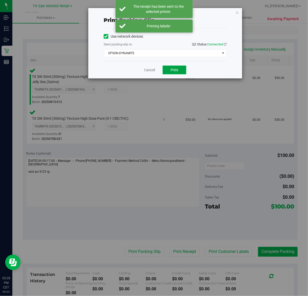
click at [174, 70] on span "Print" at bounding box center [175, 70] width 8 height 4
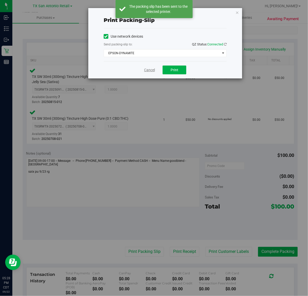
click at [149, 71] on link "Cancel" at bounding box center [149, 69] width 11 height 5
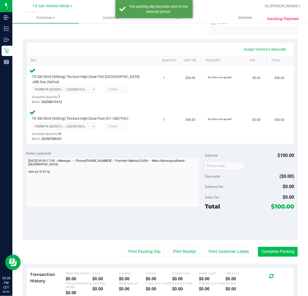
click at [281, 247] on button "Complete Packing" at bounding box center [278, 252] width 40 height 10
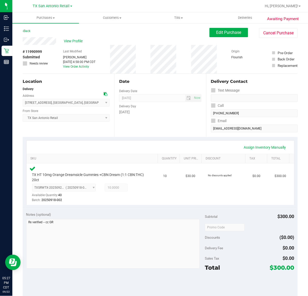
scroll to position [32, 0]
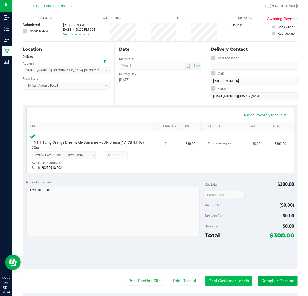
click at [215, 276] on button "Print Customer Labels" at bounding box center [229, 281] width 47 height 10
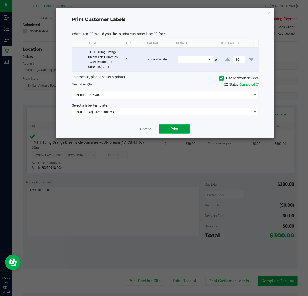
click at [182, 127] on button "Print" at bounding box center [174, 128] width 31 height 9
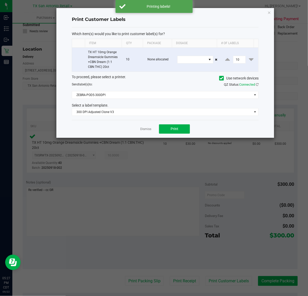
drag, startPoint x: 139, startPoint y: 127, endPoint x: 153, endPoint y: 130, distance: 14.2
click at [143, 128] on div "Dismiss Print" at bounding box center [165, 129] width 187 height 18
click at [153, 130] on div "Dismiss Print" at bounding box center [165, 129] width 187 height 18
click at [148, 130] on link "Dismiss" at bounding box center [145, 129] width 11 height 4
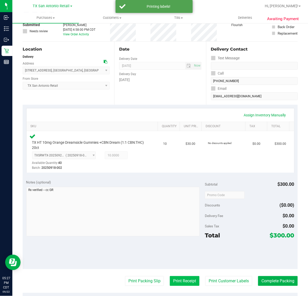
click at [170, 282] on button "Print Receipt" at bounding box center [185, 281] width 30 height 10
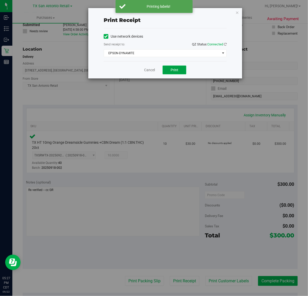
click at [170, 72] on button "Print" at bounding box center [175, 69] width 24 height 9
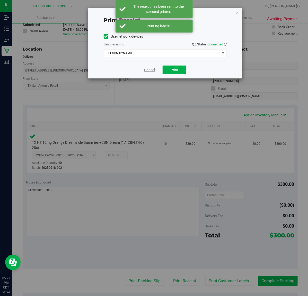
click at [152, 68] on link "Cancel" at bounding box center [149, 69] width 11 height 5
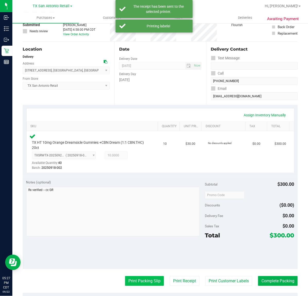
click at [129, 284] on button "Print Packing Slip" at bounding box center [144, 281] width 39 height 10
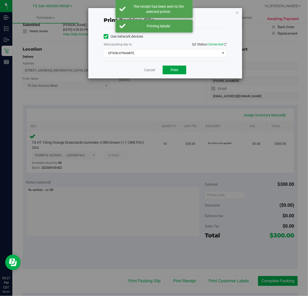
click at [183, 70] on button "Print" at bounding box center [175, 69] width 24 height 9
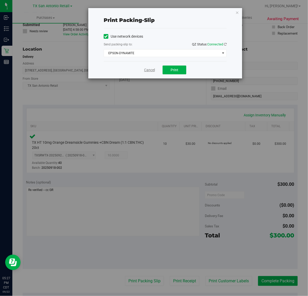
click at [151, 70] on link "Cancel" at bounding box center [149, 69] width 11 height 5
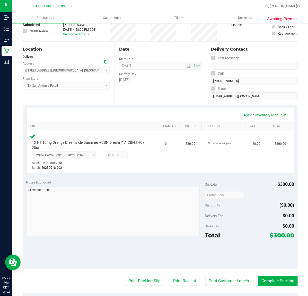
click at [285, 268] on purchase-details "Back Edit Purchase Cancel Purchase View Profile # 11990999 Submitted Needs revi…" at bounding box center [160, 194] width 275 height 397
click at [275, 284] on button "Complete Packing" at bounding box center [278, 281] width 40 height 10
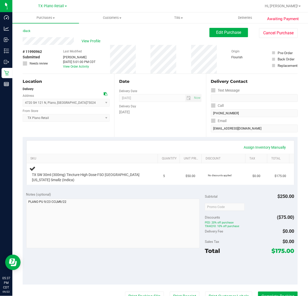
click at [152, 129] on div "Date Delivery Date [DATE] Now [DATE] 07:00 AM Now Delivery Day [DATE]" at bounding box center [160, 105] width 92 height 63
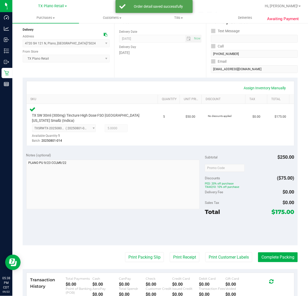
scroll to position [64, 0]
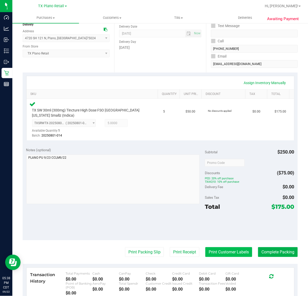
click at [238, 251] on button "Print Customer Labels" at bounding box center [229, 252] width 47 height 10
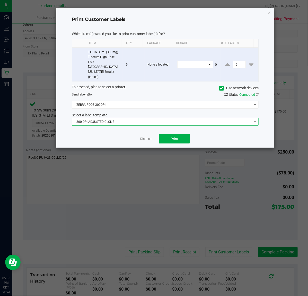
click at [159, 118] on span "300 DPI ADJUSTED CLONE" at bounding box center [162, 121] width 180 height 7
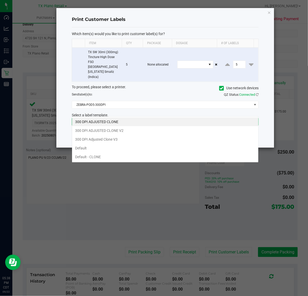
scroll to position [8, 187]
click at [138, 140] on li "300 DPI Adjusted Clone V3" at bounding box center [165, 139] width 187 height 9
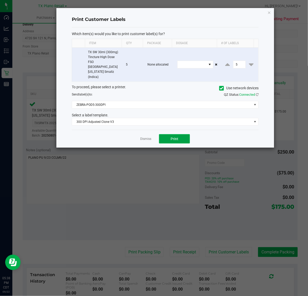
click at [162, 134] on button "Print" at bounding box center [174, 138] width 31 height 9
drag, startPoint x: 141, startPoint y: 131, endPoint x: 144, endPoint y: 131, distance: 2.8
click at [143, 137] on link "Dismiss" at bounding box center [145, 139] width 11 height 4
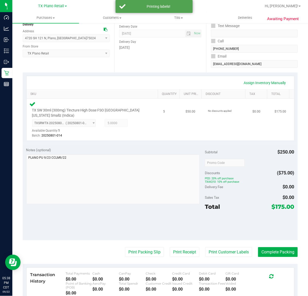
click at [145, 131] on div "TX SW 30ml (300mg) Tincture High Dose FSO TX Georgia Smallz (Indica) TXSRWTX-20…" at bounding box center [94, 119] width 128 height 37
drag, startPoint x: 169, startPoint y: 252, endPoint x: 169, endPoint y: 249, distance: 3.4
click at [170, 249] on button "Print Receipt" at bounding box center [185, 252] width 30 height 10
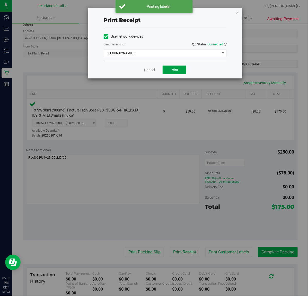
click at [173, 71] on span "Print" at bounding box center [175, 70] width 8 height 4
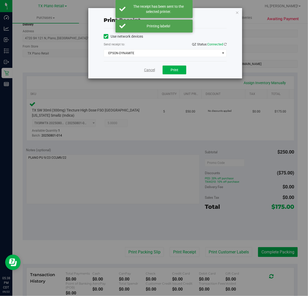
click at [149, 71] on link "Cancel" at bounding box center [149, 69] width 11 height 5
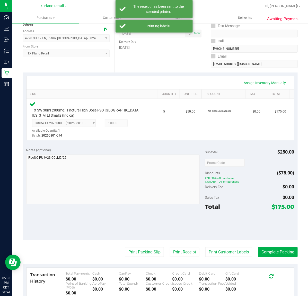
drag, startPoint x: 142, startPoint y: 251, endPoint x: 142, endPoint y: 156, distance: 95.6
click at [142, 246] on purchase-details "Back Edit Purchase Cancel Purchase View Profile # 11990962 Submitted Needs revi…" at bounding box center [160, 163] width 275 height 400
click at [126, 256] on button "Print Packing Slip" at bounding box center [144, 252] width 39 height 10
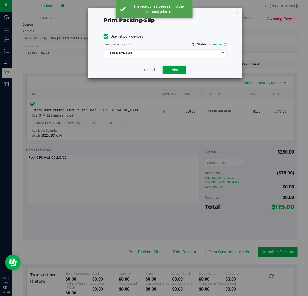
click at [179, 67] on button "Print" at bounding box center [175, 69] width 24 height 9
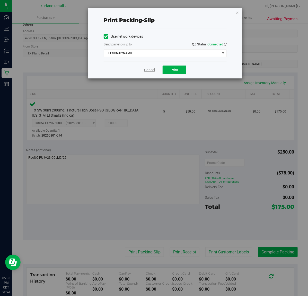
click at [147, 72] on link "Cancel" at bounding box center [149, 69] width 11 height 5
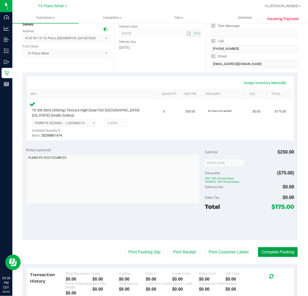
click at [281, 251] on button "Complete Packing" at bounding box center [278, 252] width 40 height 10
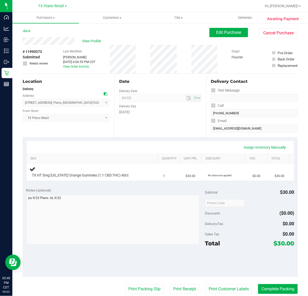
click at [176, 110] on div "[DATE]" at bounding box center [160, 111] width 82 height 5
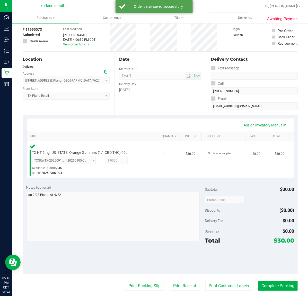
scroll to position [32, 0]
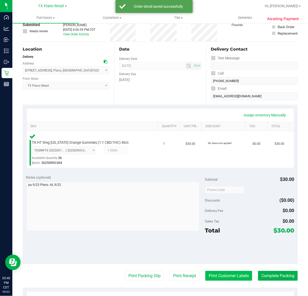
click at [224, 272] on button "Print Customer Labels" at bounding box center [229, 276] width 47 height 10
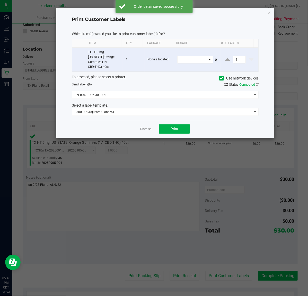
click at [181, 120] on div "Dismiss Print" at bounding box center [165, 129] width 187 height 18
click at [174, 126] on span "Print" at bounding box center [175, 128] width 8 height 4
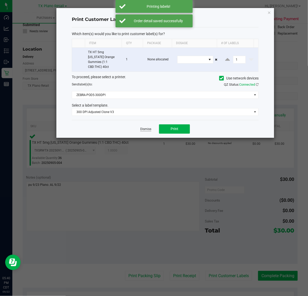
click at [145, 127] on link "Dismiss" at bounding box center [145, 129] width 11 height 4
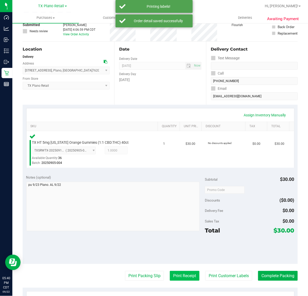
click at [171, 271] on purchase-details "Back Edit Purchase Cancel Purchase View Profile # 11990573 Submitted Needs revi…" at bounding box center [160, 192] width 275 height 392
click at [180, 255] on div "Notes (optional) Subtotal $30.00 Discounts ($0.00) Delivery Fee $0.00 Sales Tax…" at bounding box center [160, 217] width 275 height 93
click at [175, 272] on button "Print Receipt" at bounding box center [185, 276] width 30 height 10
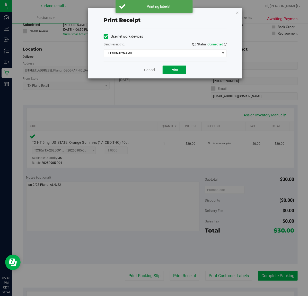
click at [177, 71] on span "Print" at bounding box center [175, 70] width 8 height 4
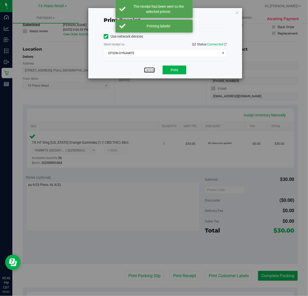
drag, startPoint x: 150, startPoint y: 71, endPoint x: 141, endPoint y: 194, distance: 123.5
click at [150, 71] on link "Cancel" at bounding box center [149, 69] width 11 height 5
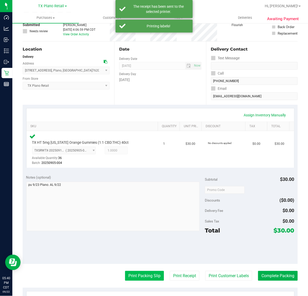
click at [140, 275] on button "Print Packing Slip" at bounding box center [144, 276] width 39 height 10
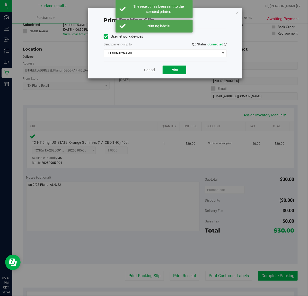
click at [177, 66] on button "Print" at bounding box center [175, 69] width 24 height 9
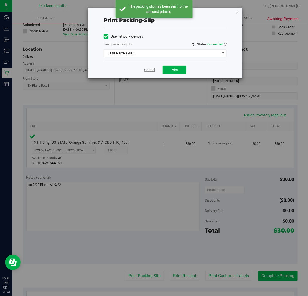
click at [148, 72] on link "Cancel" at bounding box center [149, 69] width 11 height 5
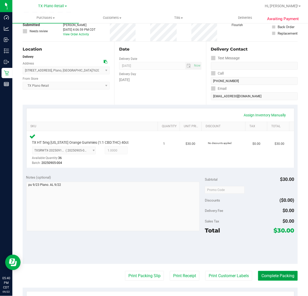
click at [278, 272] on button "Complete Packing" at bounding box center [278, 276] width 40 height 10
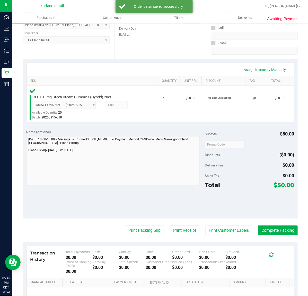
scroll to position [77, 0]
click at [226, 229] on button "Print Customer Labels" at bounding box center [229, 230] width 47 height 10
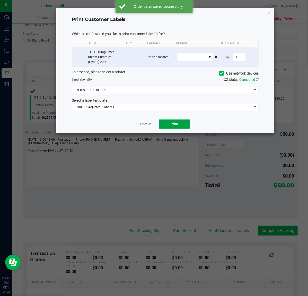
click at [173, 126] on span "Print" at bounding box center [175, 124] width 8 height 4
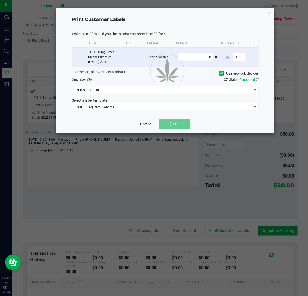
click at [144, 124] on link "Dismiss" at bounding box center [145, 124] width 11 height 4
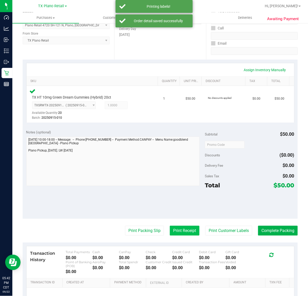
click at [180, 230] on button "Print Receipt" at bounding box center [185, 230] width 30 height 10
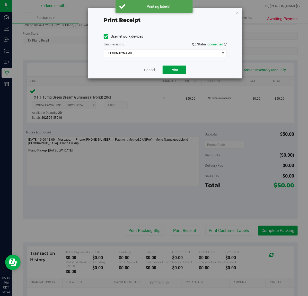
click at [175, 72] on span "Print" at bounding box center [175, 70] width 8 height 4
click at [151, 71] on link "Cancel" at bounding box center [147, 69] width 11 height 5
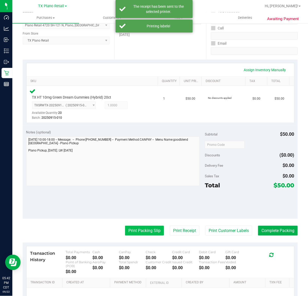
click at [149, 229] on button "Print Packing Slip" at bounding box center [144, 230] width 39 height 10
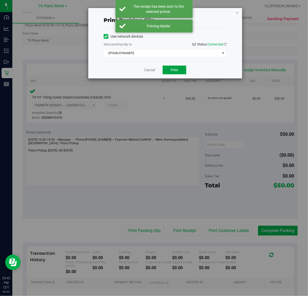
click at [170, 72] on button "Print" at bounding box center [175, 69] width 24 height 9
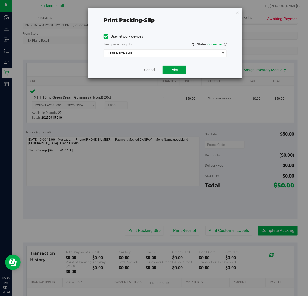
click at [176, 71] on span "Print" at bounding box center [175, 70] width 8 height 4
click at [235, 11] on div "Print packing-slip Use network devices Send packing-slip to: QZ Status: Connect…" at bounding box center [165, 43] width 154 height 70
click at [236, 11] on icon "button" at bounding box center [238, 12] width 4 height 6
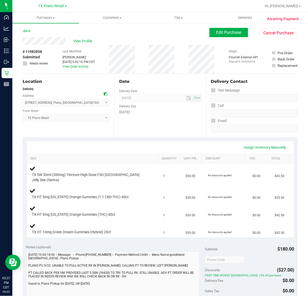
click at [177, 123] on div "Date Delivery Date [DATE] Now [DATE] 07:00 AM Now Delivery Day [DATE]" at bounding box center [160, 105] width 92 height 63
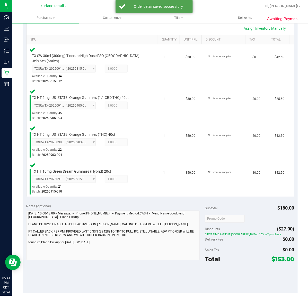
scroll to position [129, 0]
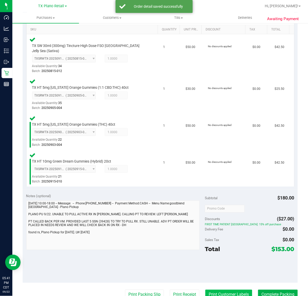
click at [212, 289] on button "Print Customer Labels" at bounding box center [229, 294] width 47 height 10
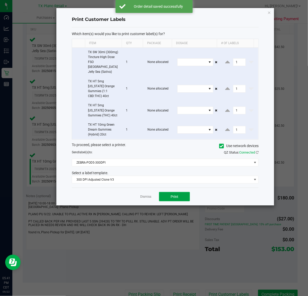
click at [169, 192] on button "Print" at bounding box center [174, 196] width 31 height 9
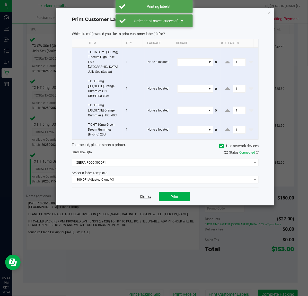
click at [144, 194] on link "Dismiss" at bounding box center [145, 196] width 11 height 4
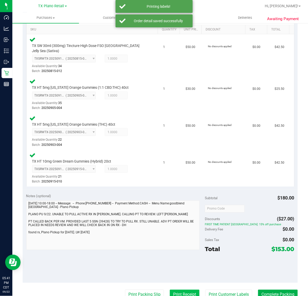
click at [178, 291] on button "Print Receipt" at bounding box center [185, 294] width 30 height 10
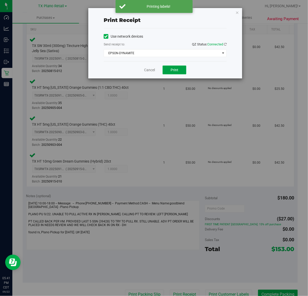
click at [175, 72] on span "Print" at bounding box center [175, 70] width 8 height 4
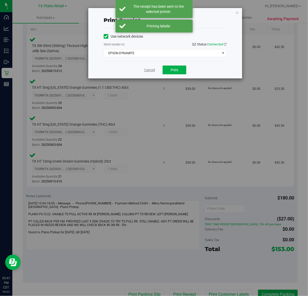
click at [147, 69] on link "Cancel" at bounding box center [149, 69] width 11 height 5
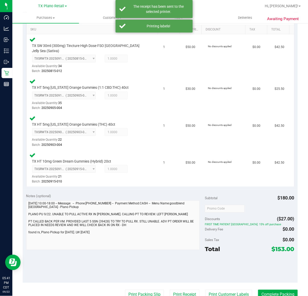
click at [145, 281] on purchase-details "Back Edit Purchase Cancel Purchase View Profile # 11982858 Submitted Needs revi…" at bounding box center [160, 152] width 275 height 507
click at [141, 289] on button "Print Packing Slip" at bounding box center [144, 294] width 39 height 10
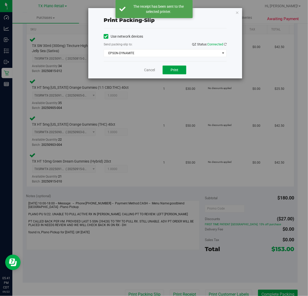
click at [179, 70] on button "Print" at bounding box center [175, 69] width 24 height 9
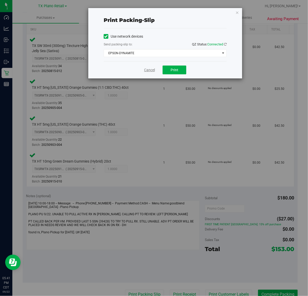
click at [150, 70] on link "Cancel" at bounding box center [149, 69] width 11 height 5
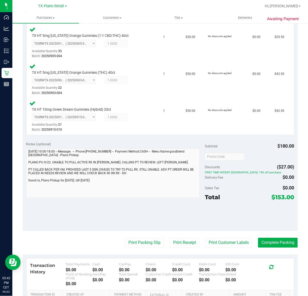
scroll to position [180, 0]
click at [277, 238] on button "Complete Packing" at bounding box center [278, 243] width 40 height 10
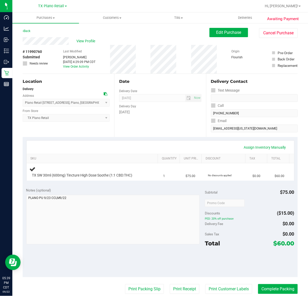
click at [139, 119] on div "Date Delivery Date [DATE] Now [DATE] 07:00 AM Now Delivery Day [DATE]" at bounding box center [160, 105] width 92 height 63
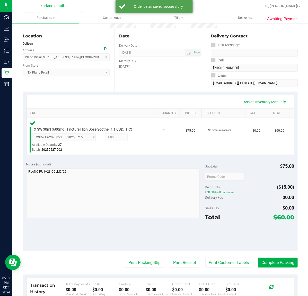
scroll to position [97, 0]
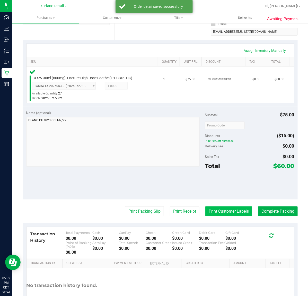
click at [210, 209] on button "Print Customer Labels" at bounding box center [229, 211] width 47 height 10
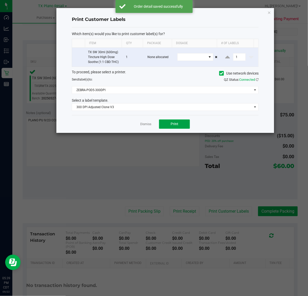
click at [173, 126] on span "Print" at bounding box center [175, 124] width 8 height 4
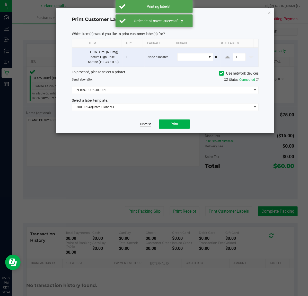
click at [146, 126] on link "Dismiss" at bounding box center [145, 124] width 11 height 4
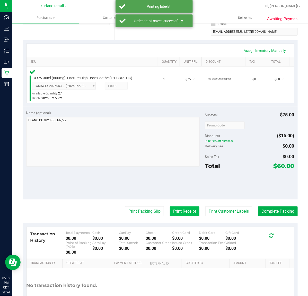
click at [177, 211] on button "Print Receipt" at bounding box center [185, 211] width 30 height 10
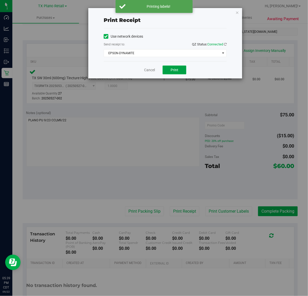
click at [168, 73] on button "Print" at bounding box center [175, 69] width 24 height 9
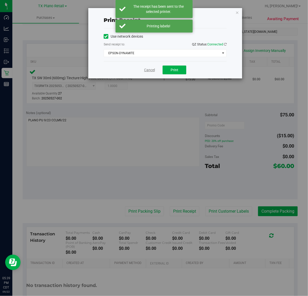
click at [150, 70] on link "Cancel" at bounding box center [149, 69] width 11 height 5
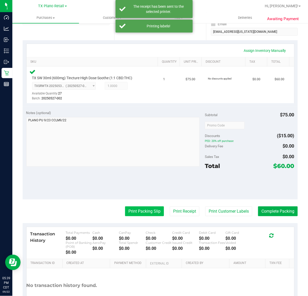
click at [144, 213] on button "Print Packing Slip" at bounding box center [144, 211] width 39 height 10
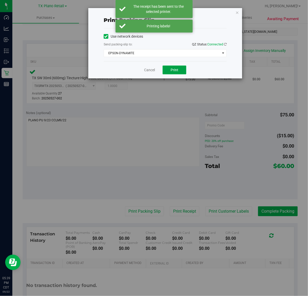
click at [171, 70] on span "Print" at bounding box center [175, 70] width 8 height 4
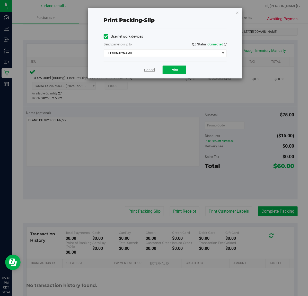
click at [149, 72] on link "Cancel" at bounding box center [149, 69] width 11 height 5
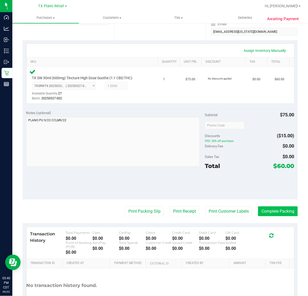
click at [276, 213] on button "Complete Packing" at bounding box center [278, 211] width 40 height 10
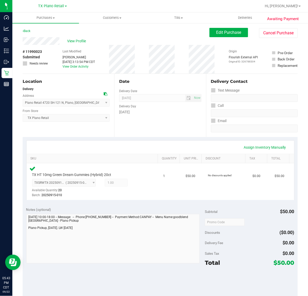
click at [162, 120] on div "Date Delivery Date [DATE] Now [DATE] 07:00 AM Now Delivery Day [DATE]" at bounding box center [160, 105] width 92 height 63
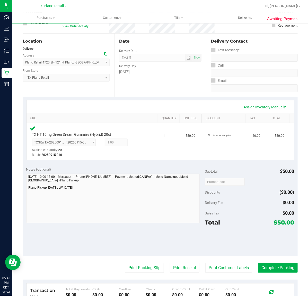
scroll to position [97, 0]
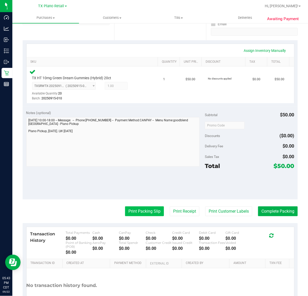
click at [154, 214] on button "Print Packing Slip" at bounding box center [144, 211] width 39 height 10
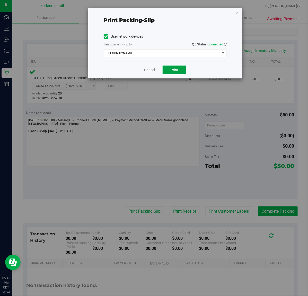
click at [167, 72] on button "Print" at bounding box center [175, 69] width 24 height 9
click at [154, 71] on link "Cancel" at bounding box center [149, 69] width 11 height 5
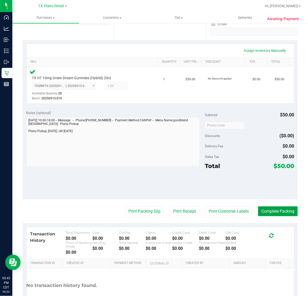
click at [281, 207] on button "Complete Packing" at bounding box center [278, 211] width 40 height 10
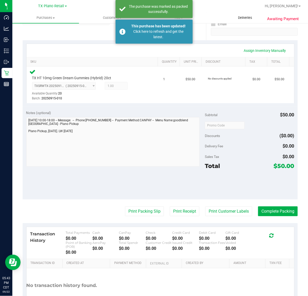
click at [238, 17] on span "Deliveries" at bounding box center [245, 17] width 28 height 5
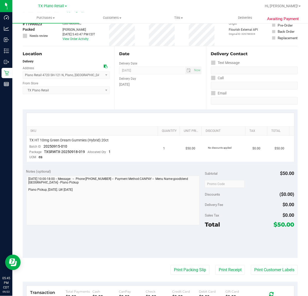
scroll to position [26, 0]
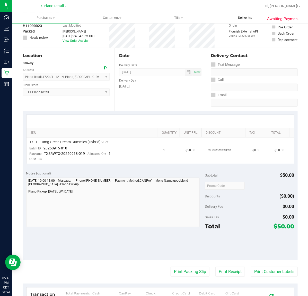
click at [243, 15] on span "Deliveries" at bounding box center [245, 17] width 28 height 5
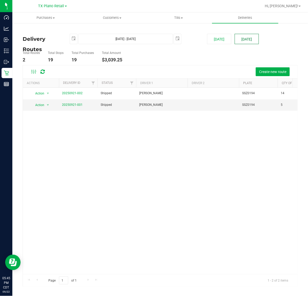
click at [246, 39] on button "[DATE]" at bounding box center [247, 39] width 24 height 10
type input "[DATE] - [DATE]"
type input "[DATE]"
click at [73, 104] on link "20250922-001" at bounding box center [72, 105] width 21 height 4
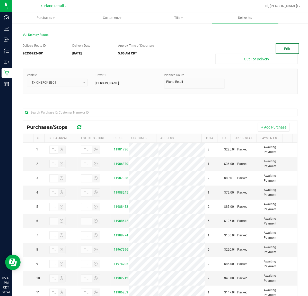
click at [283, 48] on button "Edit" at bounding box center [287, 48] width 23 height 10
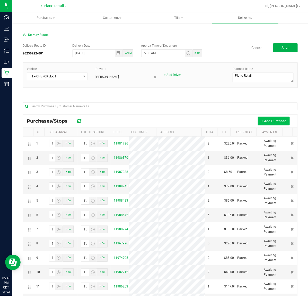
click at [258, 119] on button "+ Add Purchase" at bounding box center [274, 120] width 32 height 9
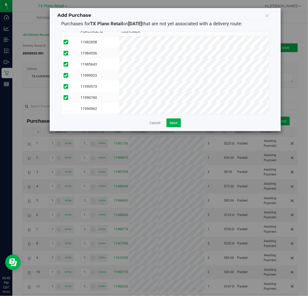
scroll to position [9, 0]
click at [175, 124] on span "Save" at bounding box center [174, 123] width 8 height 4
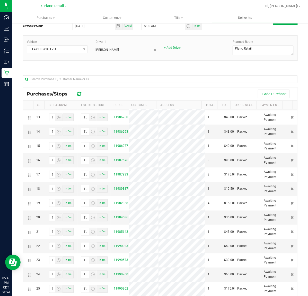
scroll to position [0, 0]
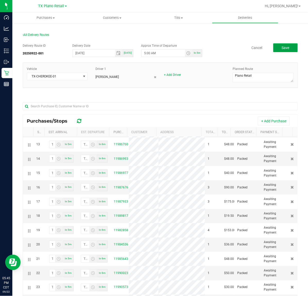
click at [291, 48] on button "Save" at bounding box center [286, 47] width 24 height 9
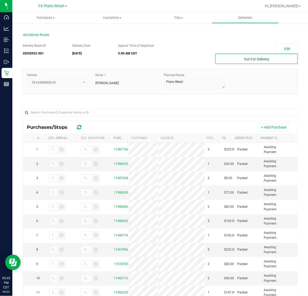
click at [247, 55] on button "Out For Delivery" at bounding box center [257, 59] width 82 height 10
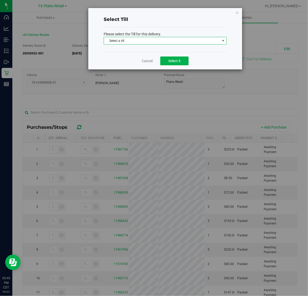
click at [215, 41] on span "Select a till" at bounding box center [162, 40] width 116 height 7
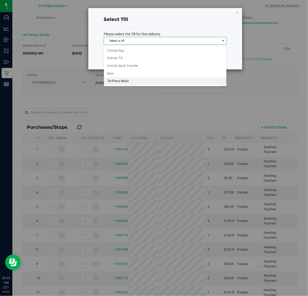
click at [164, 80] on li "Till-Plano Retail" at bounding box center [165, 81] width 123 height 8
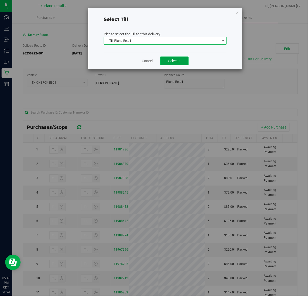
click at [171, 61] on span "Select it" at bounding box center [174, 61] width 12 height 4
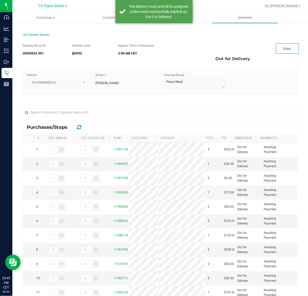
click at [281, 52] on link "Print" at bounding box center [287, 48] width 23 height 10
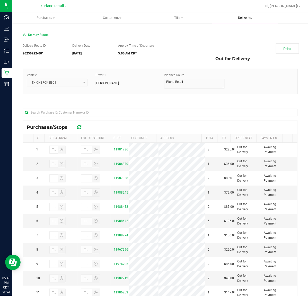
click at [244, 18] on span "Deliveries" at bounding box center [245, 17] width 28 height 5
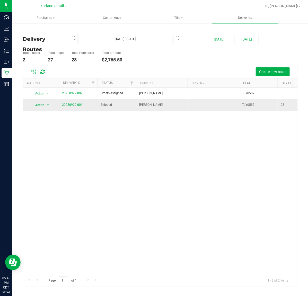
click at [83, 106] on td "20250922-001" at bounding box center [78, 104] width 39 height 11
click at [79, 105] on link "20250922-001" at bounding box center [72, 105] width 21 height 4
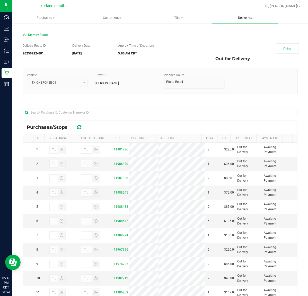
click at [246, 18] on span "Deliveries" at bounding box center [245, 17] width 28 height 5
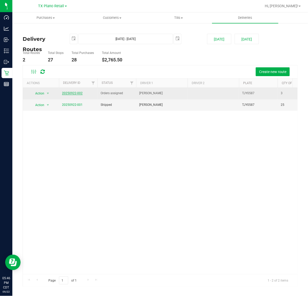
click at [79, 94] on link "20250922-002" at bounding box center [72, 93] width 21 height 4
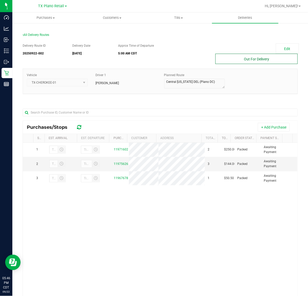
click at [240, 58] on button "Out For Delivery" at bounding box center [257, 59] width 82 height 10
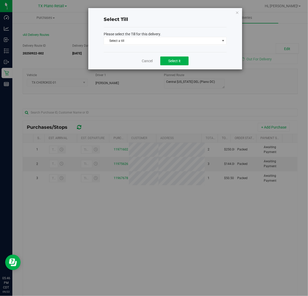
click at [219, 45] on span "Select a till Select a till Change Bag Delivery Till Horizon Bank Transfer Main…" at bounding box center [165, 41] width 123 height 9
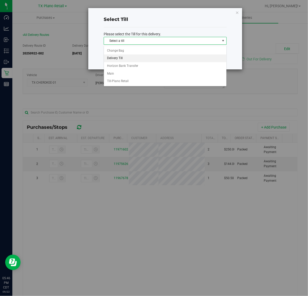
click at [198, 55] on li "Delivery Till" at bounding box center [165, 58] width 123 height 8
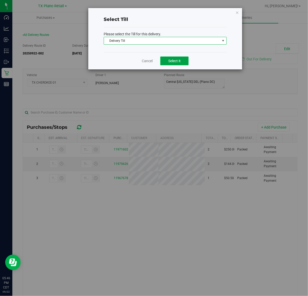
click at [183, 61] on button "Select it" at bounding box center [175, 60] width 28 height 9
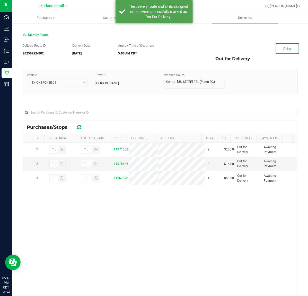
click at [289, 46] on link "Print" at bounding box center [287, 48] width 23 height 10
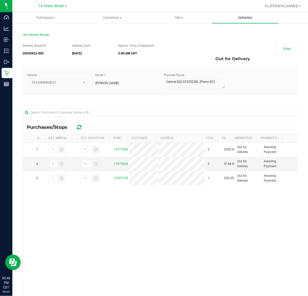
click at [251, 12] on uib-tab-heading "Deliveries" at bounding box center [245, 17] width 67 height 11
